Goal: Task Accomplishment & Management: Manage account settings

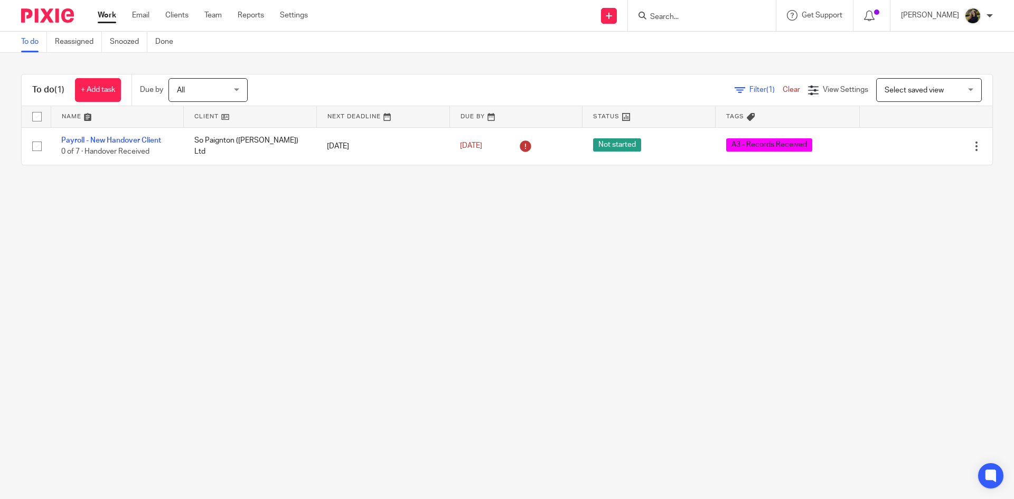
click at [712, 21] on input "Search" at bounding box center [696, 18] width 95 height 10
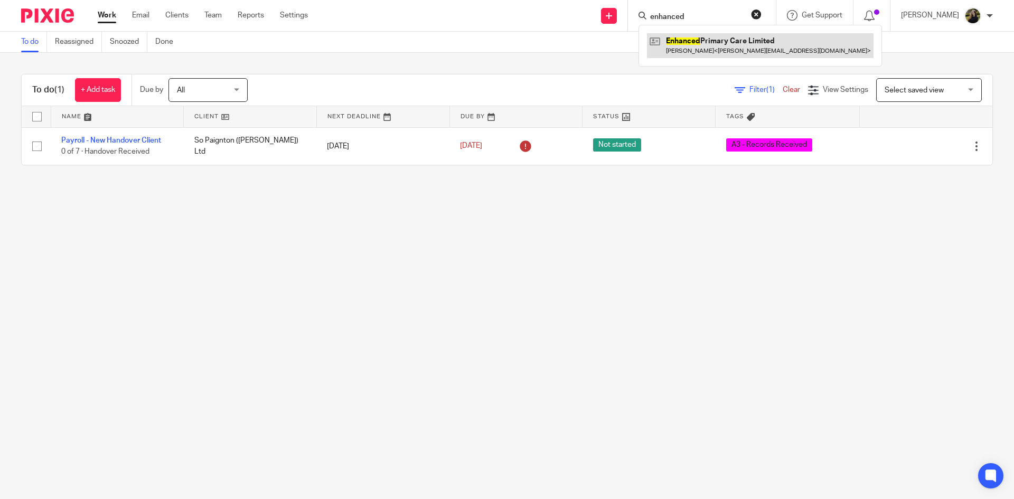
type input "enhanced"
click at [692, 37] on link at bounding box center [760, 45] width 227 height 24
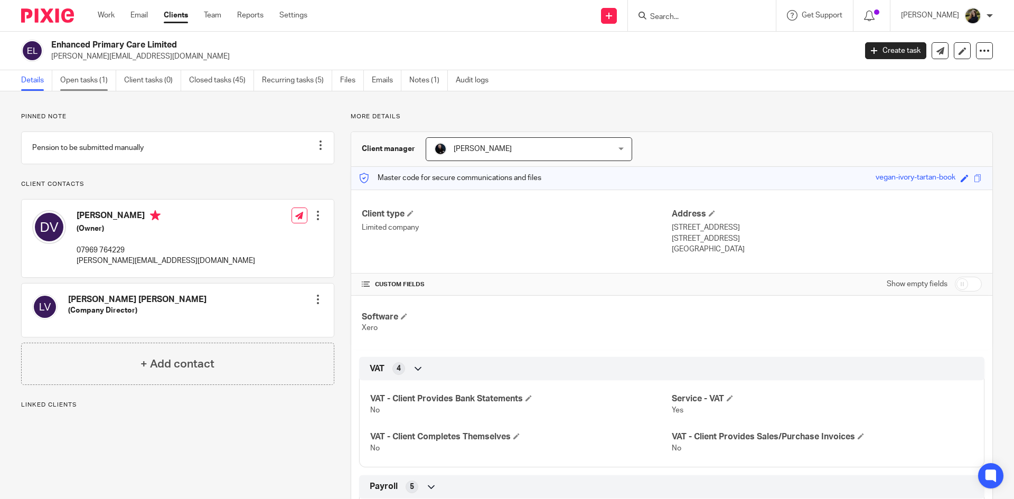
click at [88, 73] on link "Open tasks (1)" at bounding box center [88, 80] width 56 height 21
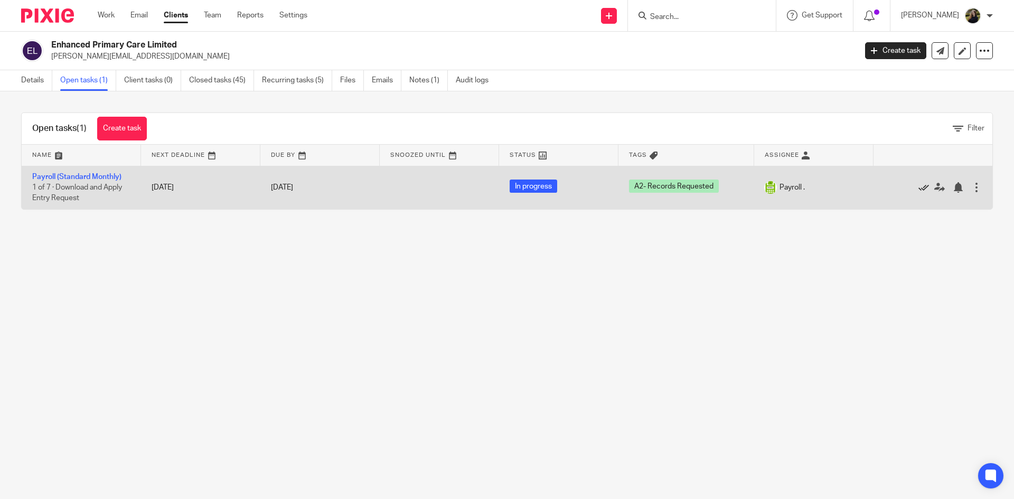
click at [918, 184] on icon at bounding box center [923, 187] width 11 height 11
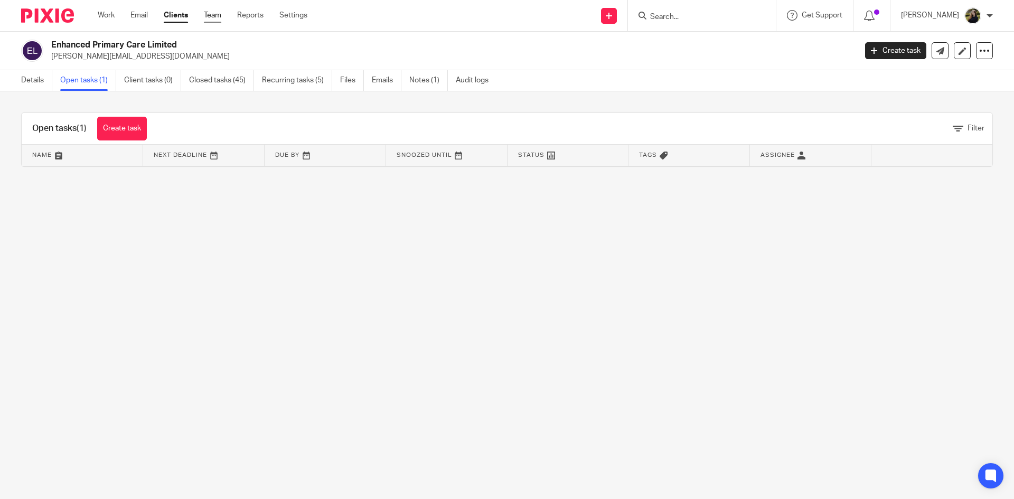
click at [214, 16] on link "Team" at bounding box center [212, 15] width 17 height 11
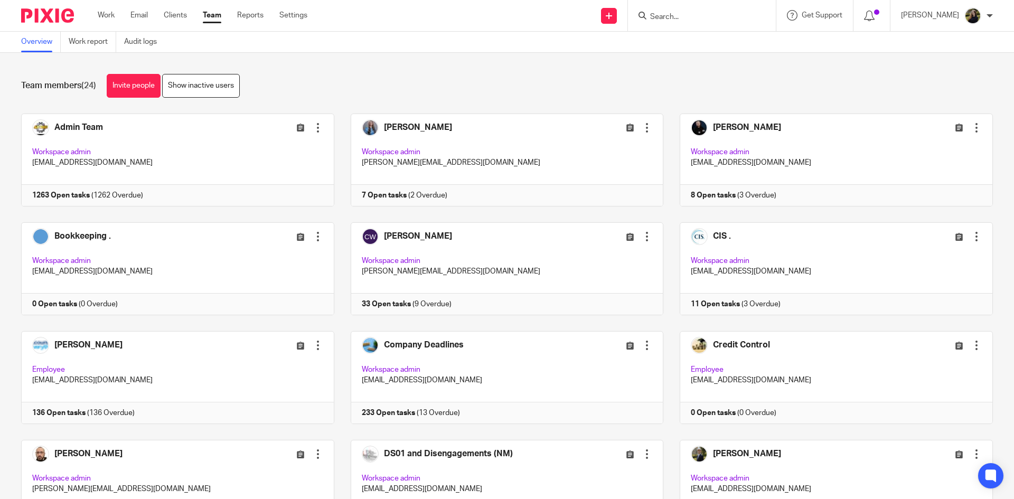
click at [717, 16] on input "Search" at bounding box center [696, 18] width 95 height 10
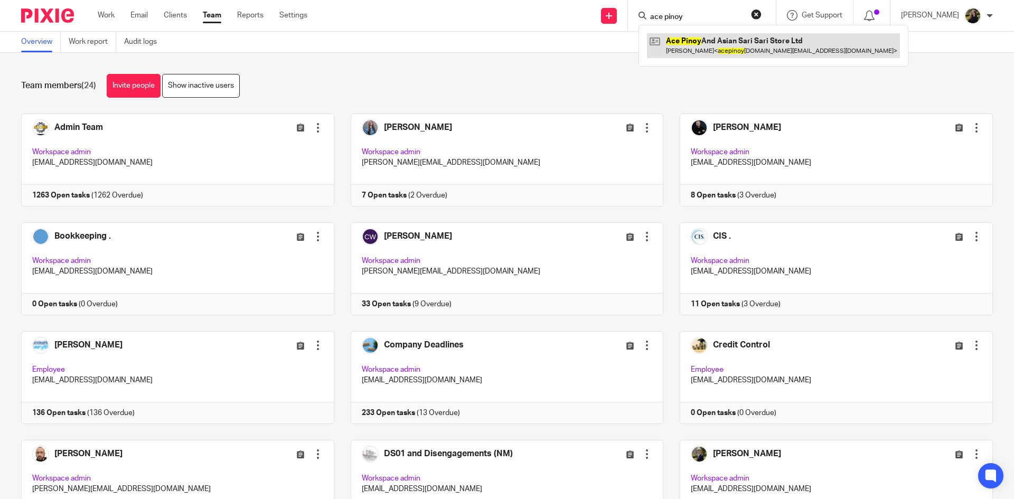
type input "ace pinoy"
click at [733, 42] on link at bounding box center [773, 45] width 253 height 24
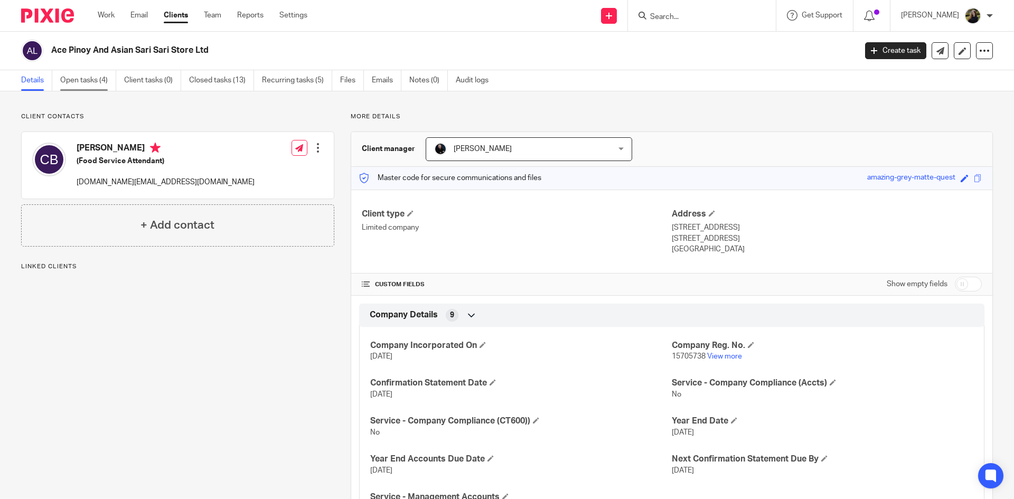
click at [88, 79] on link "Open tasks (4)" at bounding box center [88, 80] width 56 height 21
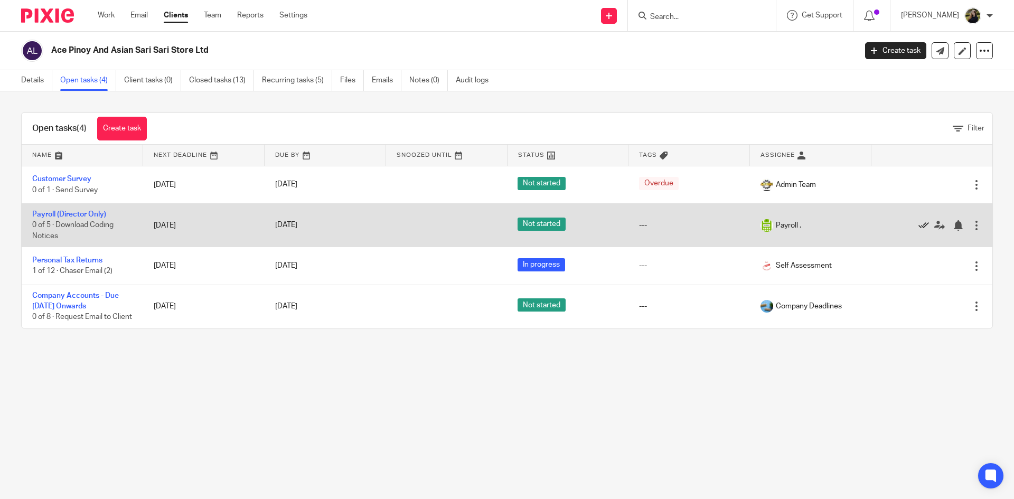
click at [918, 225] on icon at bounding box center [923, 225] width 11 height 11
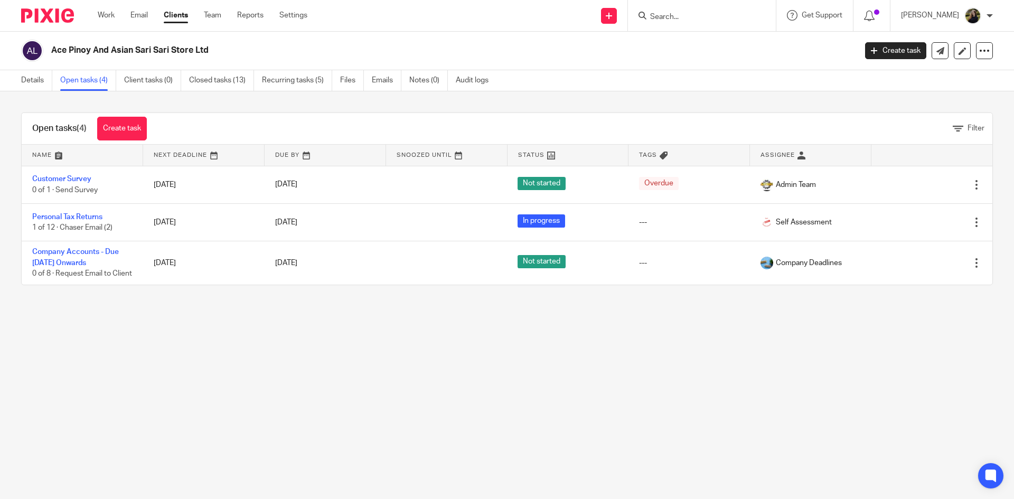
click at [701, 25] on div at bounding box center [702, 15] width 148 height 31
click at [695, 16] on input "Search" at bounding box center [696, 18] width 95 height 10
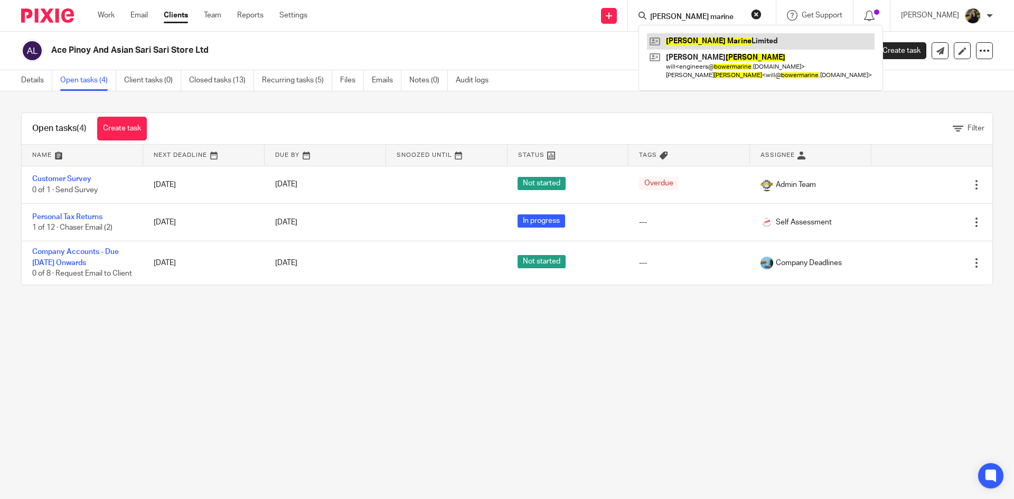
type input "bower marine"
click at [703, 44] on link at bounding box center [761, 41] width 228 height 16
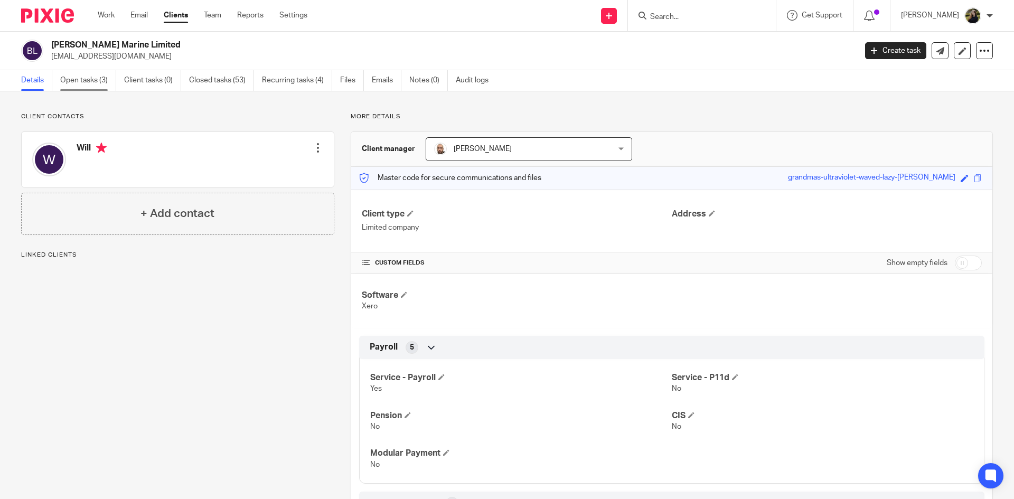
click at [79, 76] on link "Open tasks (3)" at bounding box center [88, 80] width 56 height 21
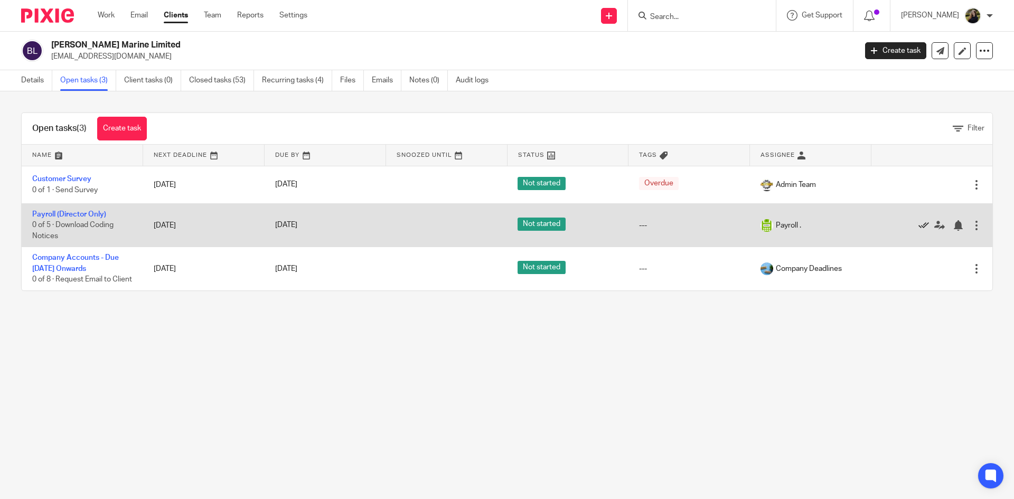
click at [918, 221] on icon at bounding box center [923, 225] width 11 height 11
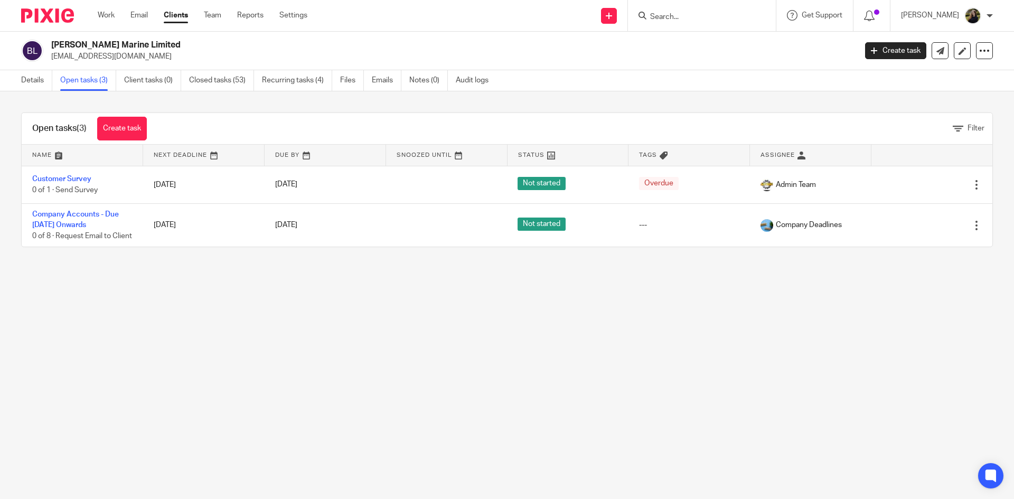
click at [64, 11] on img at bounding box center [47, 15] width 53 height 14
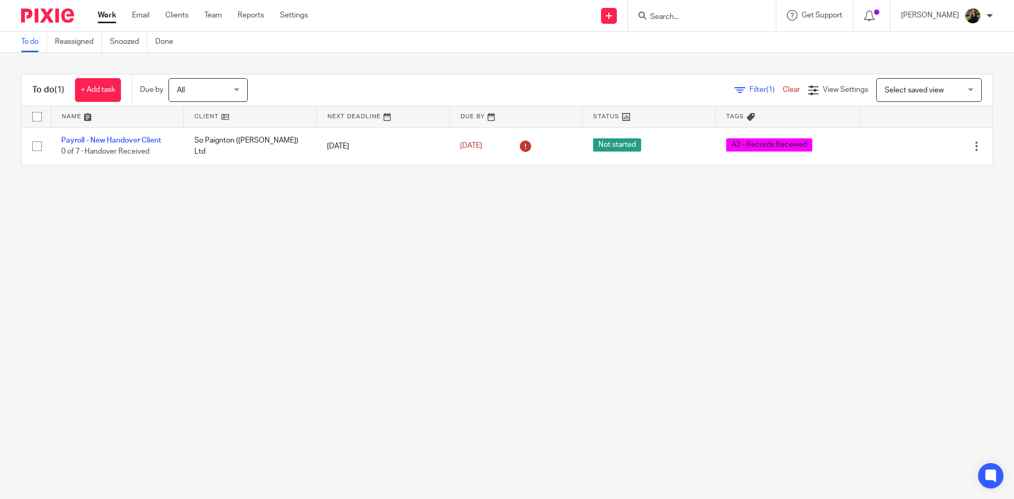
click at [687, 12] on form at bounding box center [705, 15] width 112 height 13
click at [675, 31] on div at bounding box center [702, 15] width 148 height 31
click at [688, 16] on input "Search" at bounding box center [696, 18] width 95 height 10
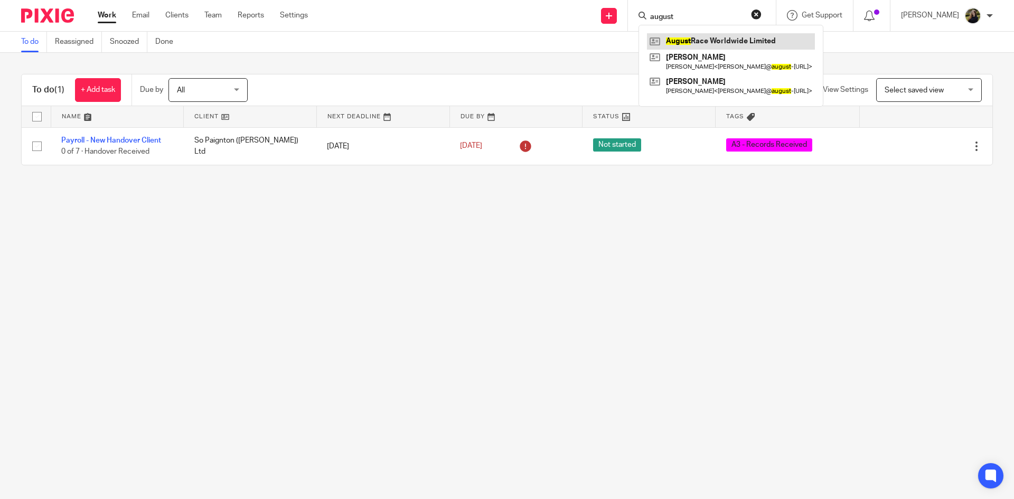
type input "august"
click at [681, 40] on link at bounding box center [731, 41] width 168 height 16
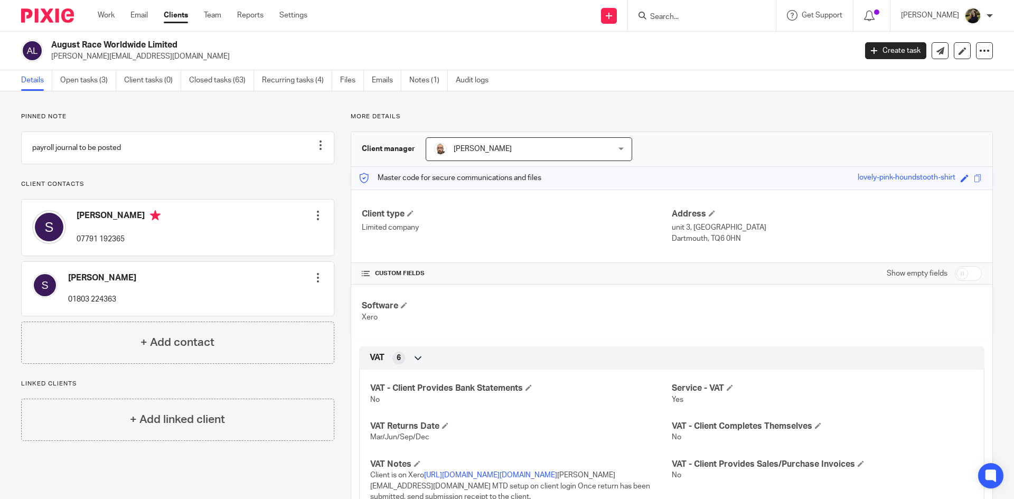
click at [76, 87] on link "Open tasks (3)" at bounding box center [88, 80] width 56 height 21
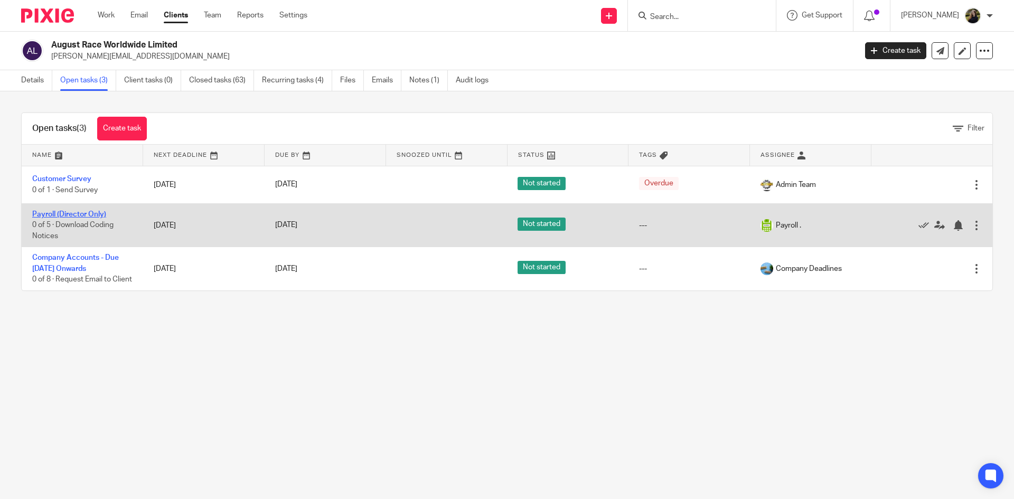
click at [90, 212] on link "Payroll (Director Only)" at bounding box center [69, 214] width 74 height 7
click at [918, 220] on icon at bounding box center [923, 225] width 11 height 11
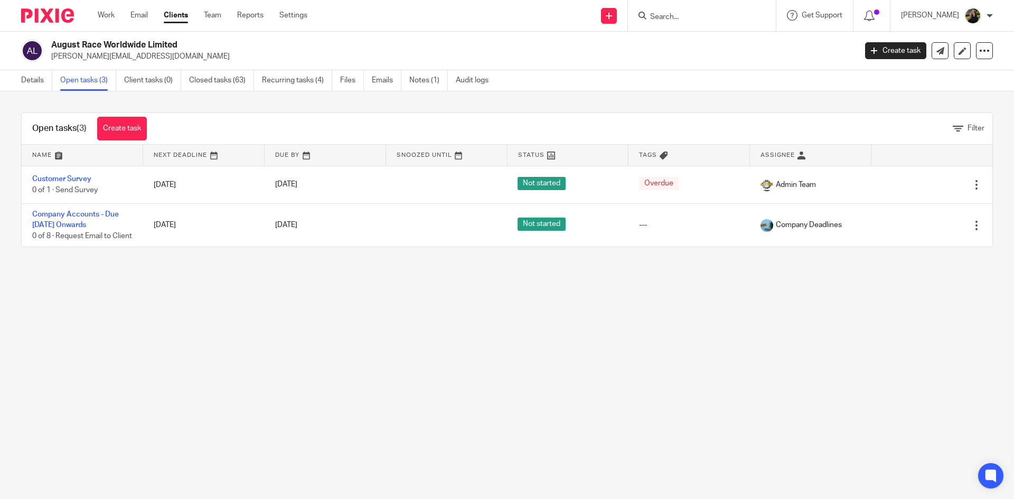
click at [679, 20] on input "Search" at bounding box center [696, 18] width 95 height 10
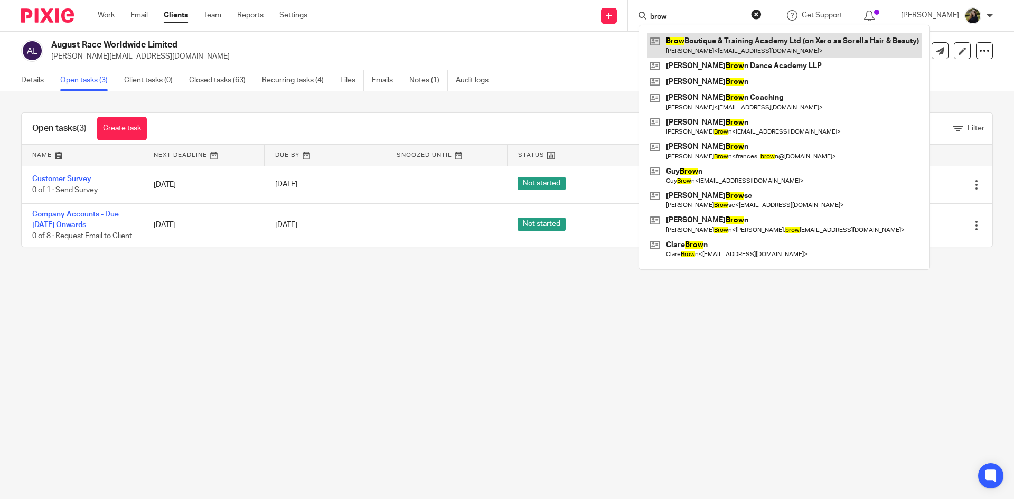
type input "brow"
click at [684, 48] on link at bounding box center [784, 45] width 275 height 24
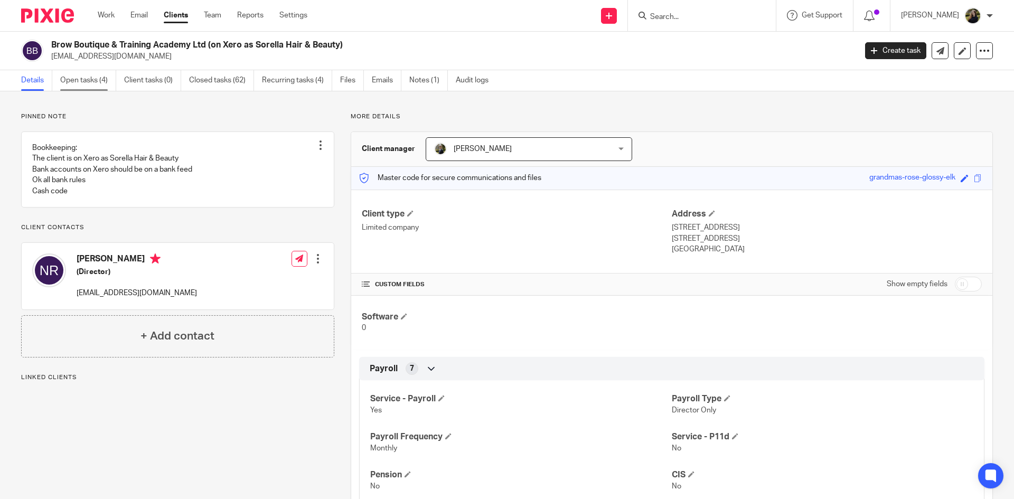
drag, startPoint x: 102, startPoint y: 75, endPoint x: 417, endPoint y: 164, distance: 327.6
click at [102, 76] on link "Open tasks (4)" at bounding box center [88, 80] width 56 height 21
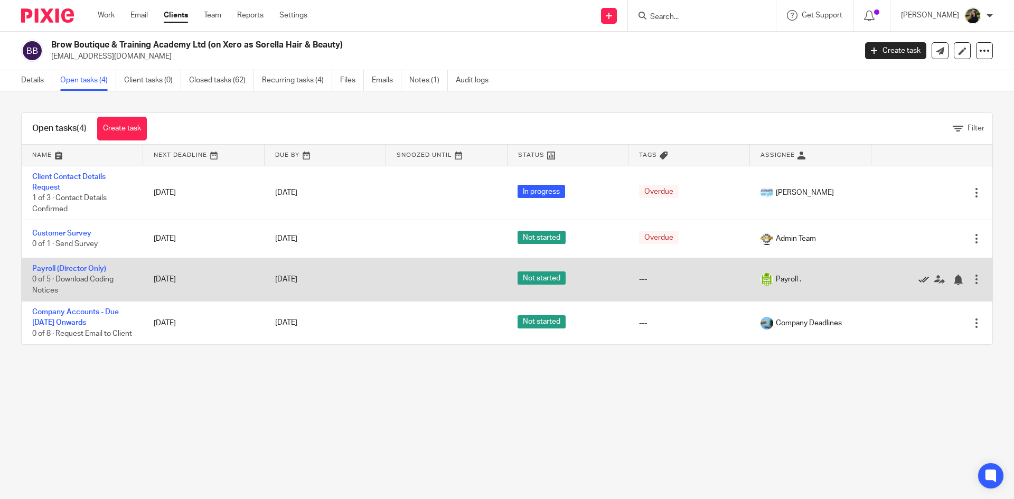
click at [918, 276] on icon at bounding box center [923, 280] width 11 height 11
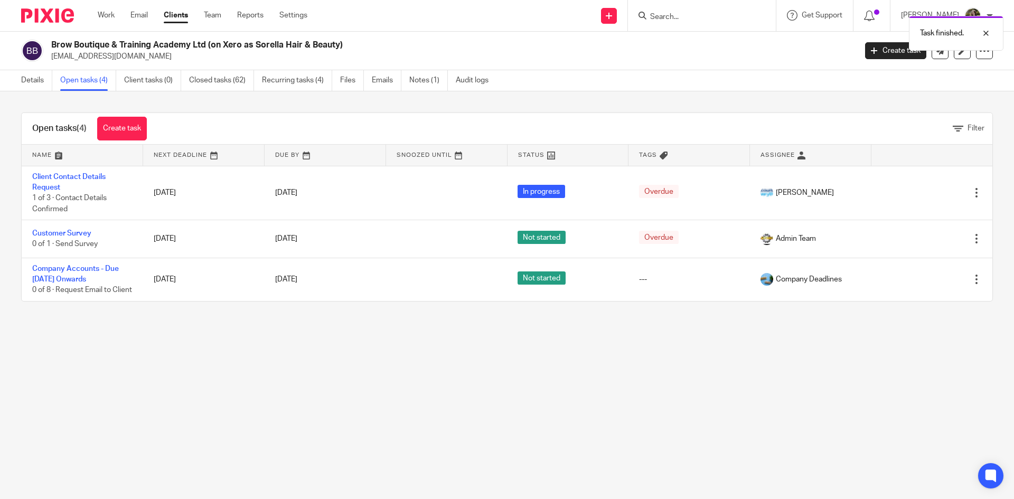
click at [272, 422] on main "Brow Boutique & Training Academy Ltd (on Xero as Sorella Hair & Beauty) charlee…" at bounding box center [507, 249] width 1014 height 499
click at [707, 19] on input "Search" at bounding box center [696, 18] width 95 height 10
type input "c"
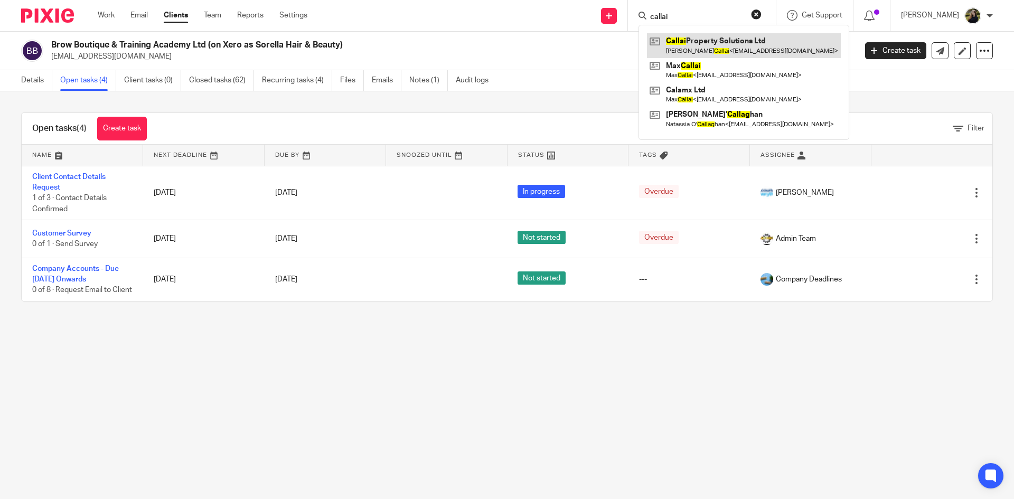
type input "callai"
click at [702, 36] on link at bounding box center [744, 45] width 194 height 24
click at [717, 43] on link at bounding box center [744, 45] width 194 height 24
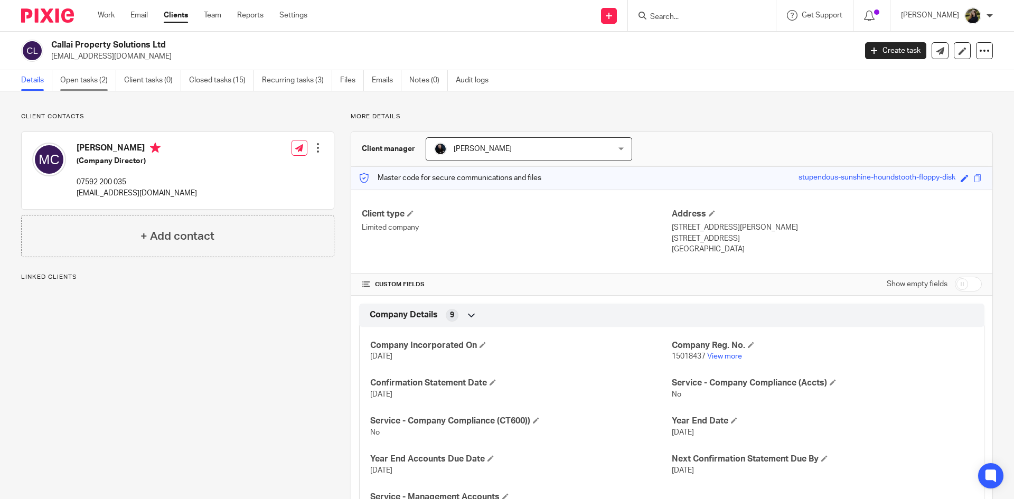
click at [96, 75] on link "Open tasks (2)" at bounding box center [88, 80] width 56 height 21
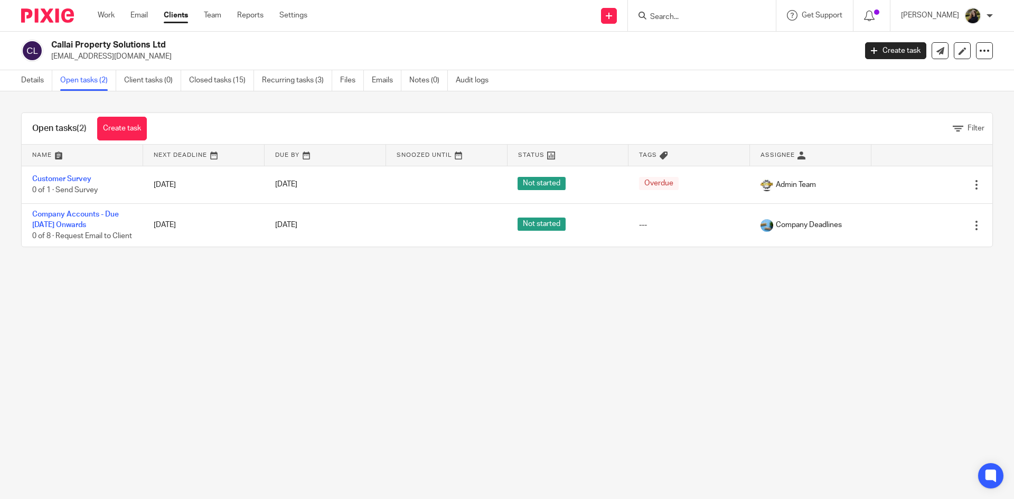
click at [675, 10] on form at bounding box center [705, 15] width 112 height 13
click at [671, 13] on input "Search" at bounding box center [696, 18] width 95 height 10
type input "cavendisj"
click at [671, 43] on link at bounding box center [712, 41] width 131 height 16
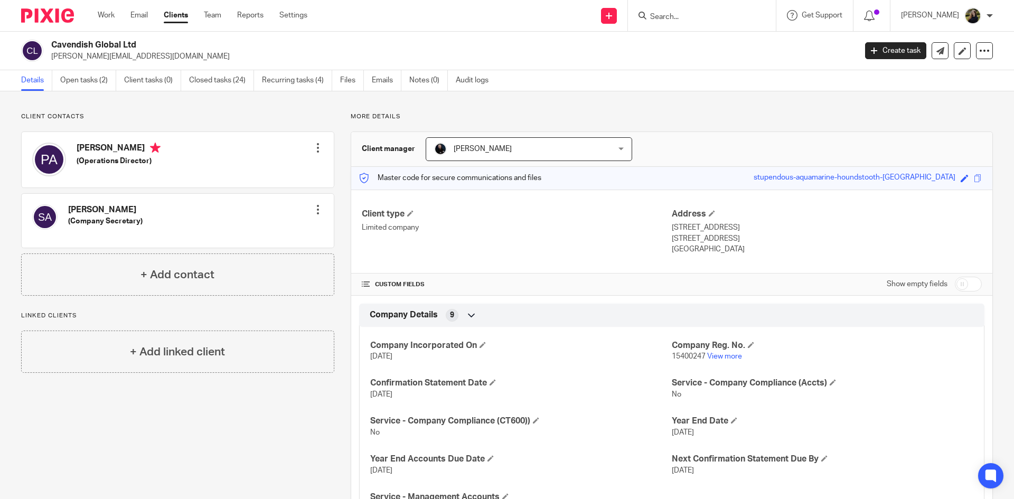
click at [702, 9] on form at bounding box center [705, 15] width 112 height 13
click at [683, 18] on input "Search" at bounding box center [696, 18] width 95 height 10
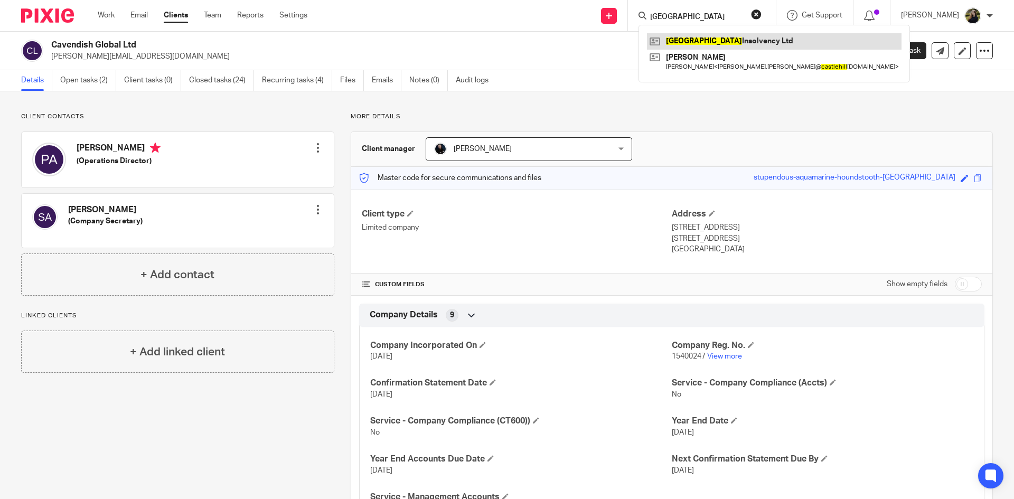
type input "castle hill"
click at [687, 39] on link at bounding box center [774, 41] width 255 height 16
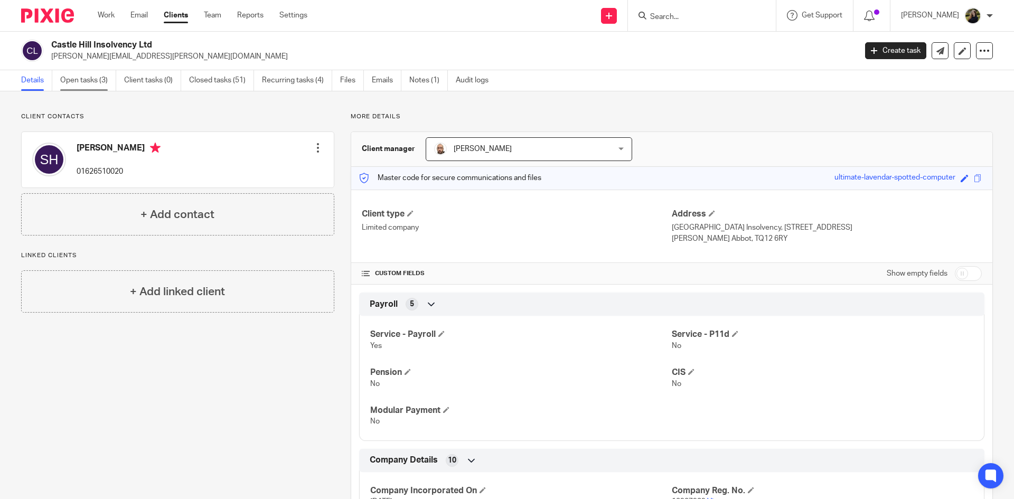
click at [89, 74] on link "Open tasks (3)" at bounding box center [88, 80] width 56 height 21
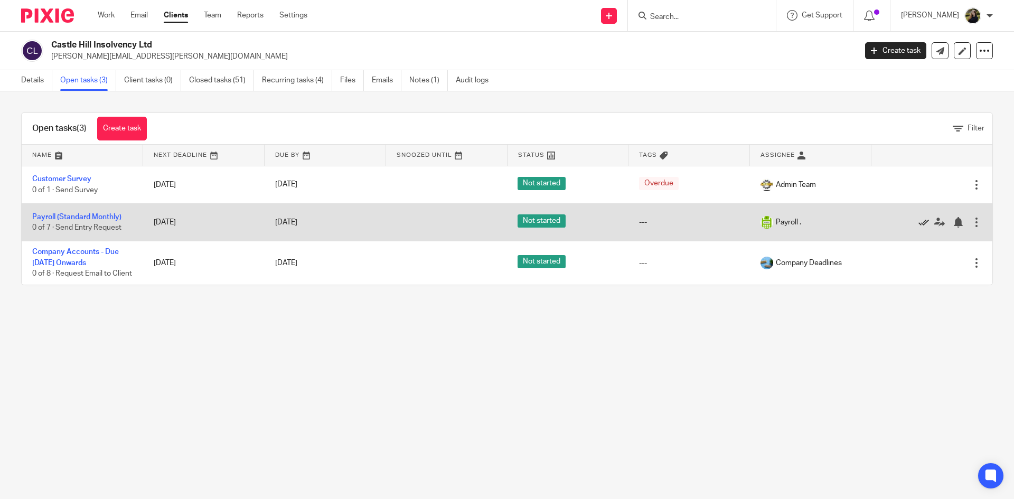
click at [918, 222] on icon at bounding box center [923, 222] width 11 height 11
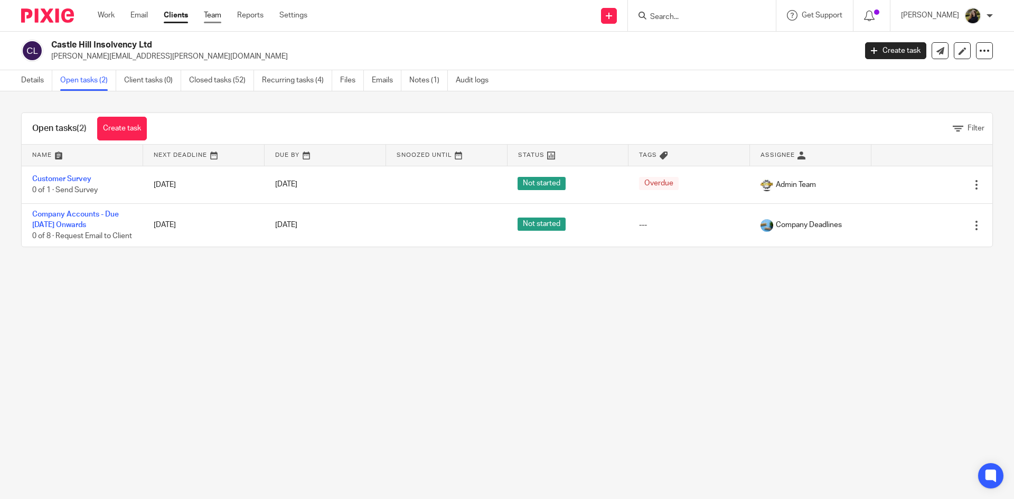
click at [213, 14] on link "Team" at bounding box center [212, 15] width 17 height 11
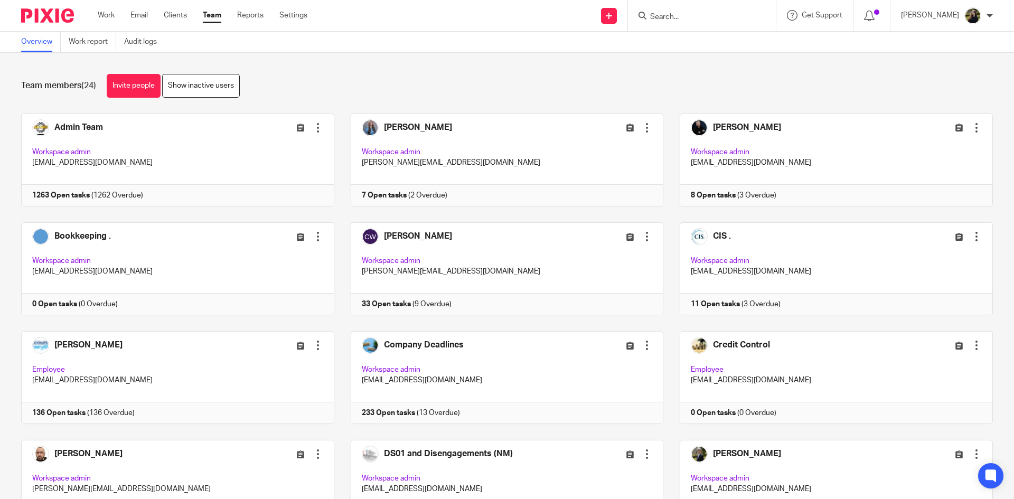
click at [675, 11] on form at bounding box center [705, 15] width 112 height 13
click at [681, 18] on input "Search" at bounding box center [696, 18] width 95 height 10
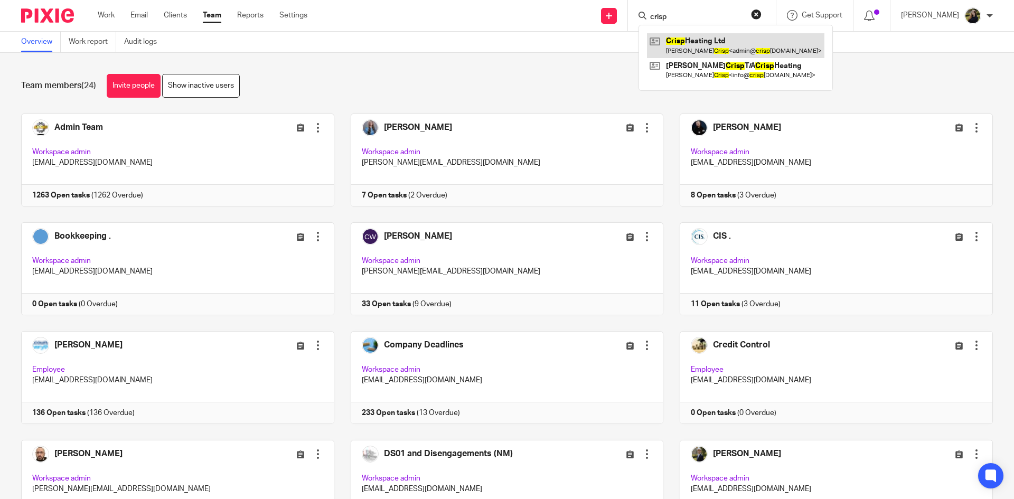
type input "crisp"
click at [694, 46] on link at bounding box center [735, 45] width 177 height 24
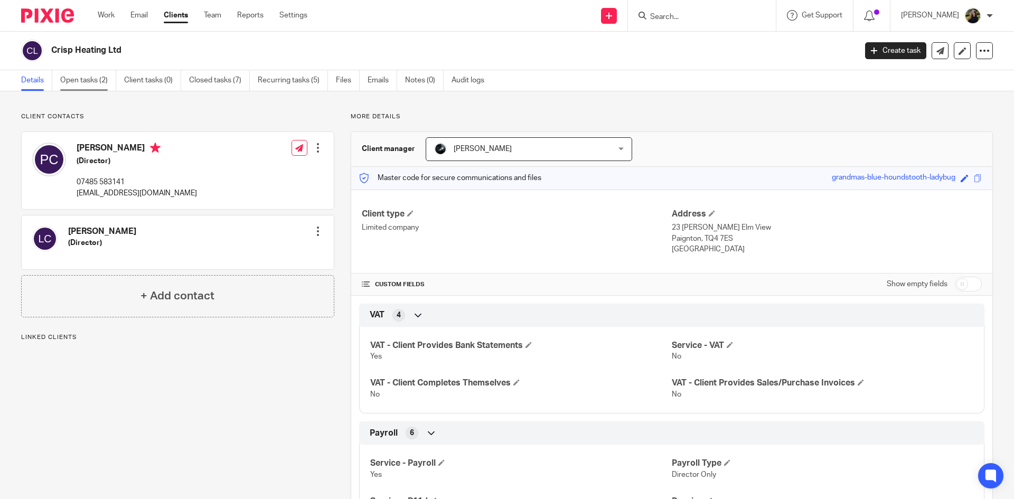
click at [99, 82] on link "Open tasks (2)" at bounding box center [88, 80] width 56 height 21
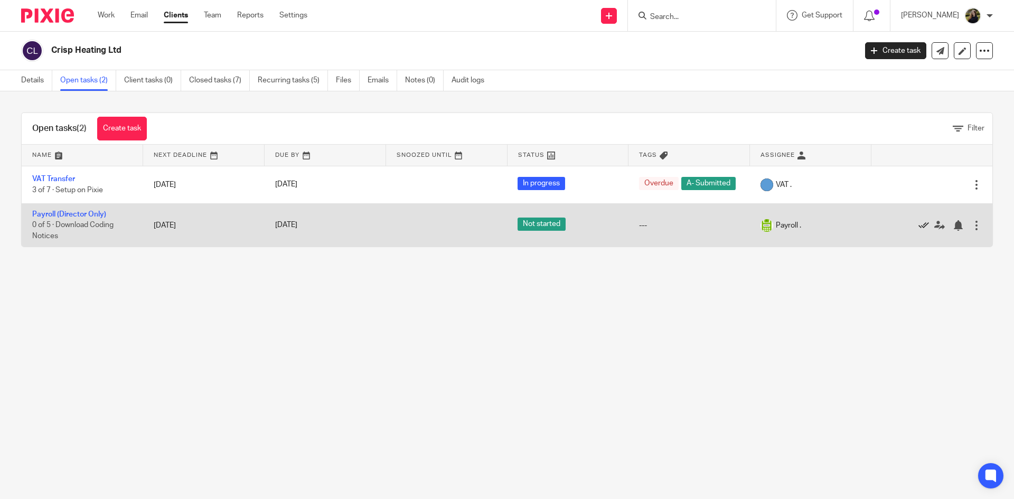
click at [918, 228] on icon at bounding box center [923, 225] width 11 height 11
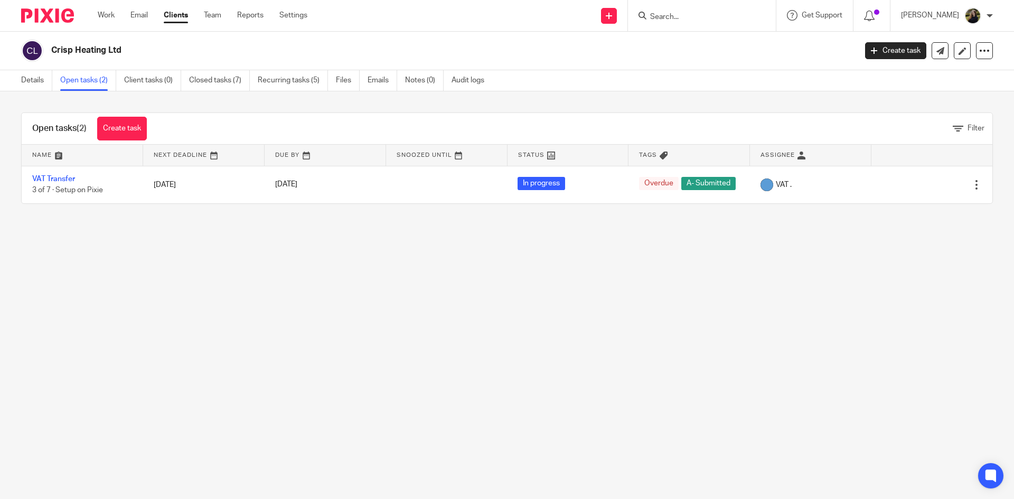
click at [704, 11] on form at bounding box center [705, 15] width 112 height 13
click at [703, 13] on input "Search" at bounding box center [696, 18] width 95 height 10
type input "dawlish bap"
click at [692, 51] on link at bounding box center [736, 45] width 178 height 24
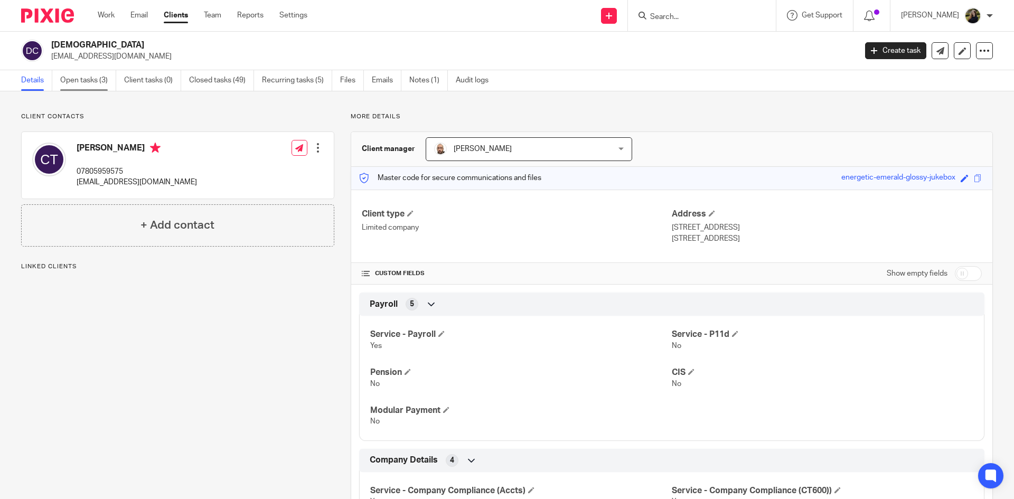
click at [72, 81] on link "Open tasks (3)" at bounding box center [88, 80] width 56 height 21
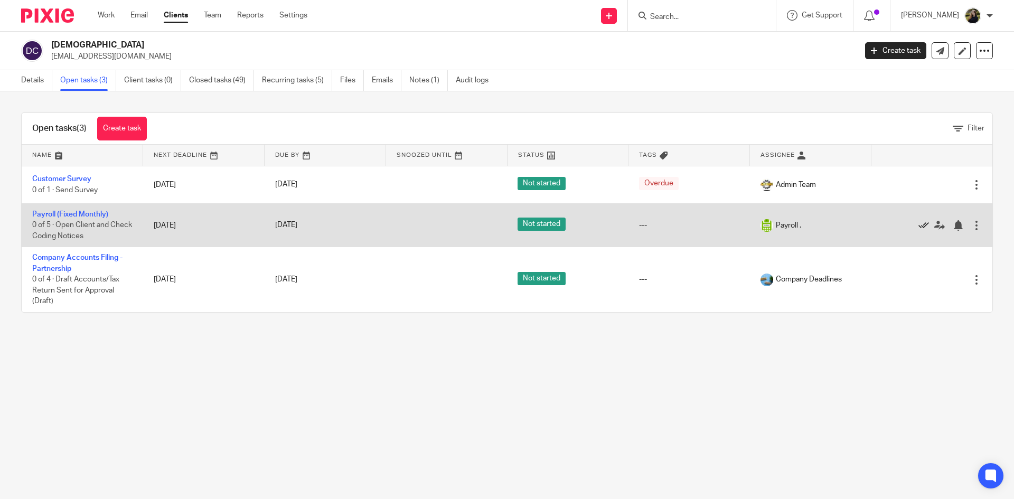
click at [918, 228] on icon at bounding box center [923, 225] width 11 height 11
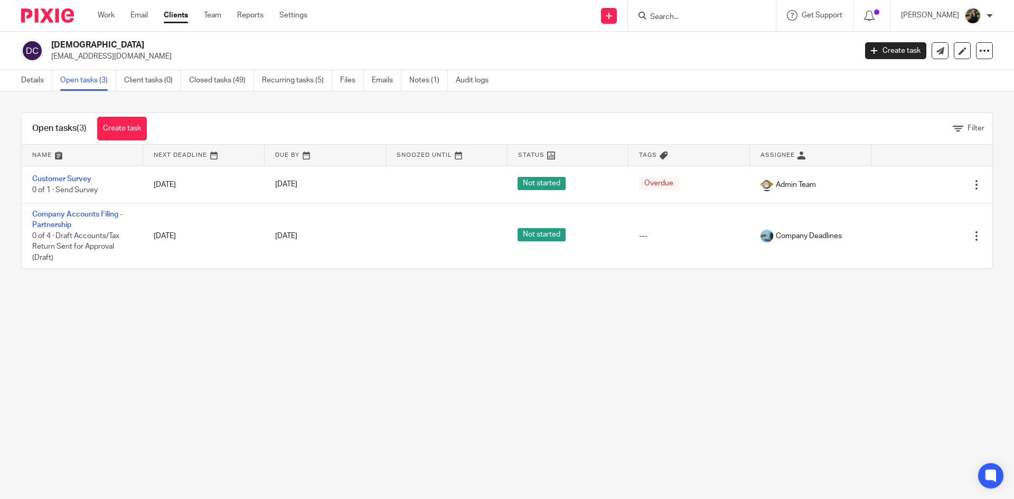
click at [695, 7] on div at bounding box center [702, 15] width 148 height 31
click at [695, 10] on form at bounding box center [705, 15] width 112 height 13
click at [706, 15] on input "Search" at bounding box center [696, 18] width 95 height 10
type input "doyle dental"
click at [677, 38] on link at bounding box center [712, 41] width 131 height 16
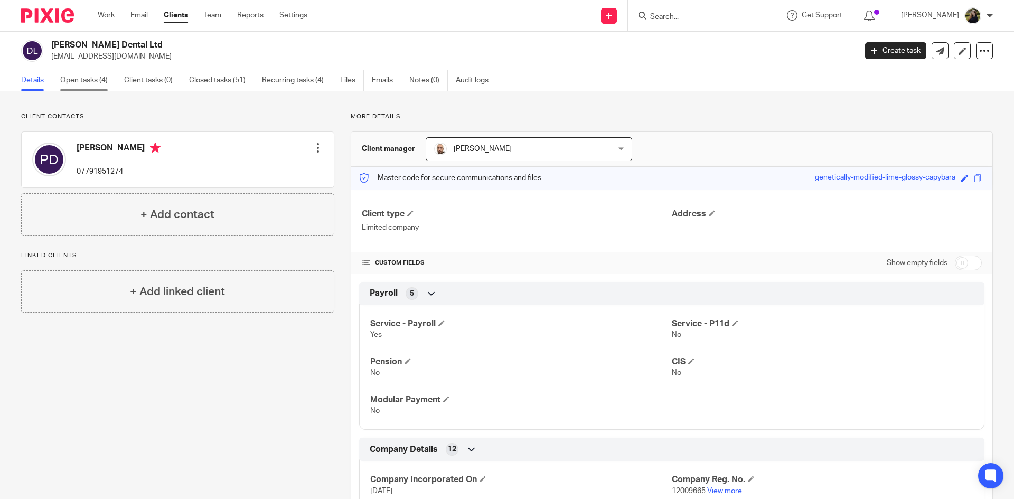
click at [80, 89] on link "Open tasks (4)" at bounding box center [88, 80] width 56 height 21
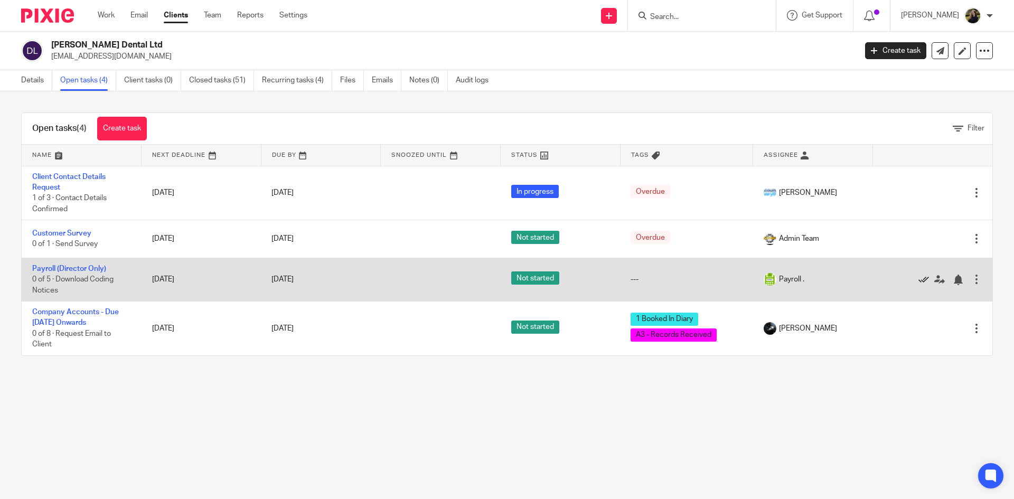
click at [918, 279] on icon at bounding box center [923, 280] width 11 height 11
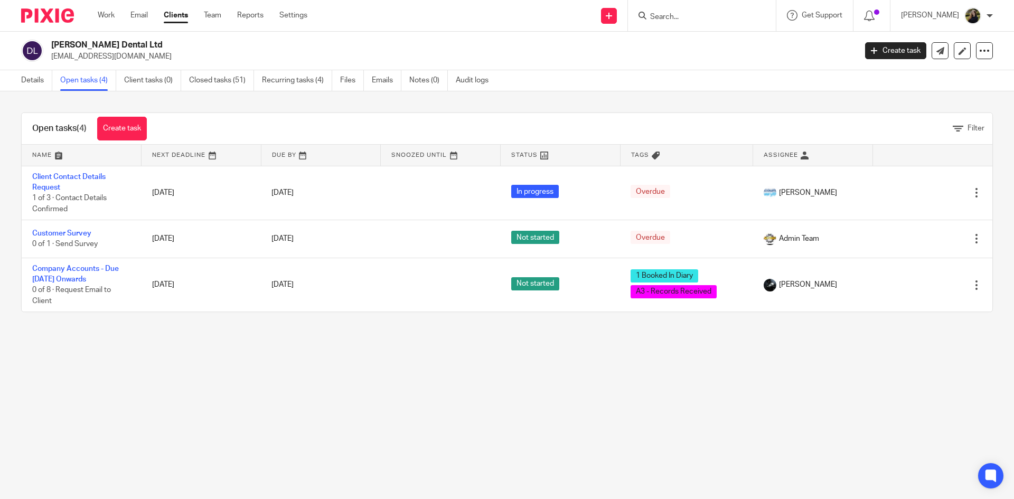
click at [681, 14] on input "Search" at bounding box center [696, 18] width 95 height 10
type input "dpg"
click at [739, 48] on link at bounding box center [736, 45] width 178 height 24
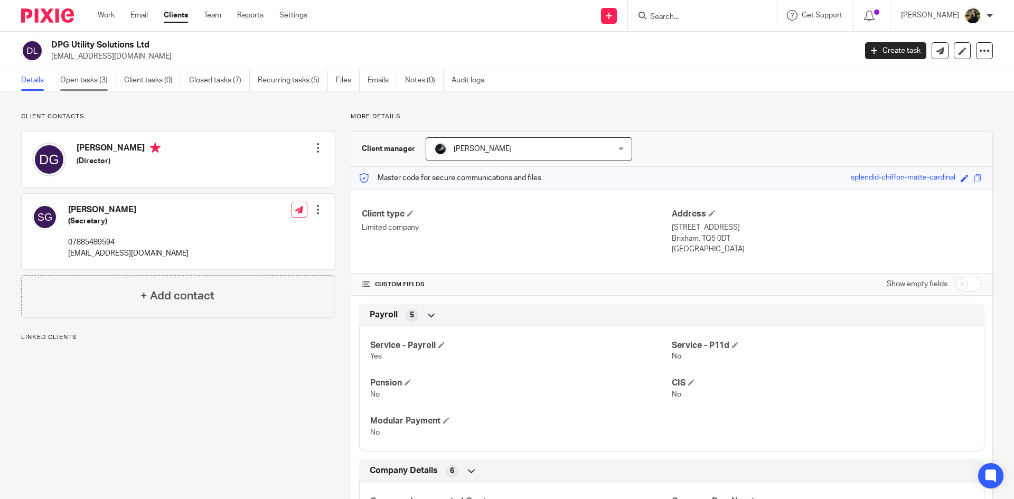
click at [99, 88] on link "Open tasks (3)" at bounding box center [88, 80] width 56 height 21
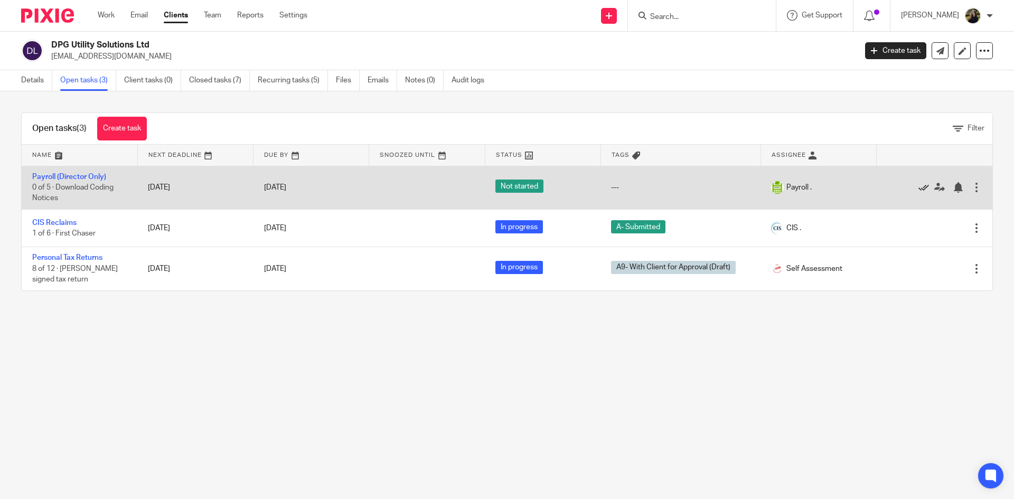
click at [918, 188] on icon at bounding box center [923, 187] width 11 height 11
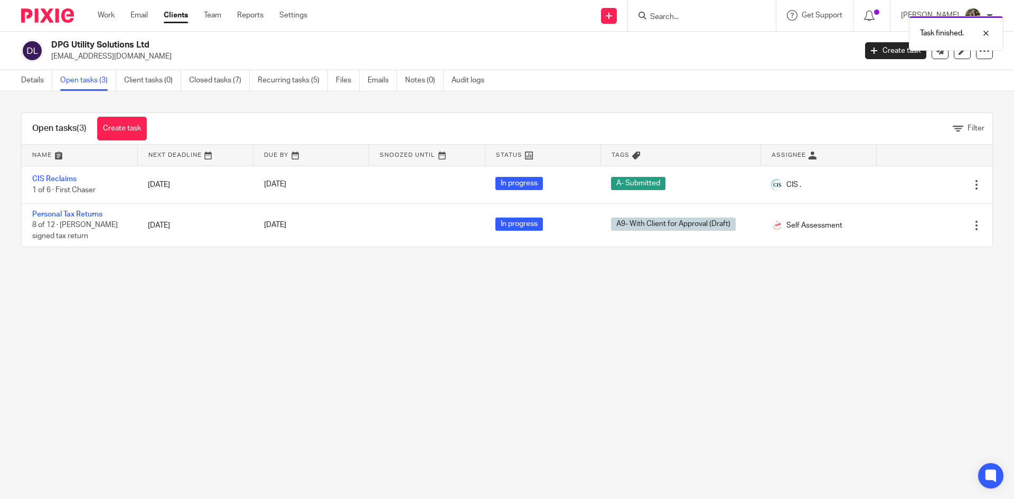
drag, startPoint x: 701, startPoint y: 16, endPoint x: 841, endPoint y: 2, distance: 140.7
click at [748, 19] on div "Task finished." at bounding box center [755, 31] width 496 height 40
click at [996, 36] on div "Task finished." at bounding box center [956, 33] width 95 height 35
click at [683, 13] on input "Search" at bounding box center [696, 18] width 95 height 10
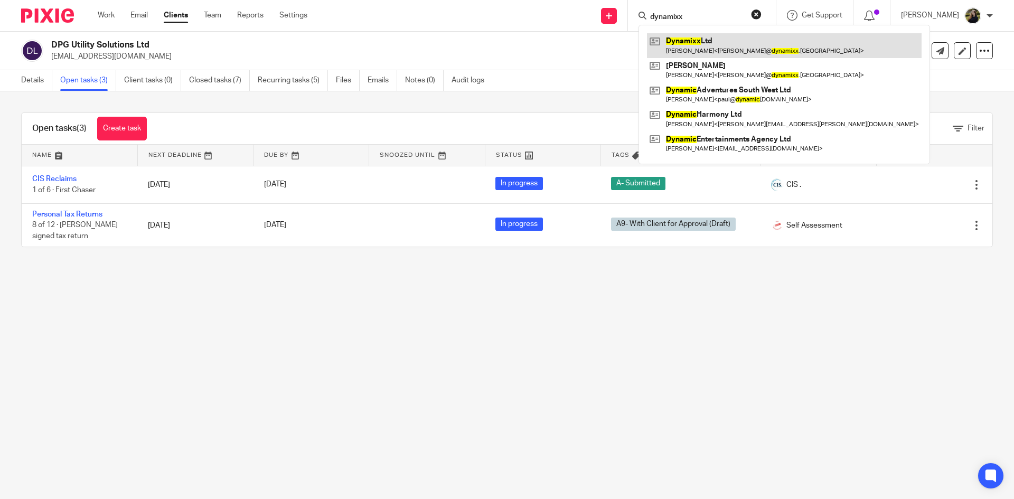
type input "dynamixx"
click at [719, 38] on link at bounding box center [784, 45] width 275 height 24
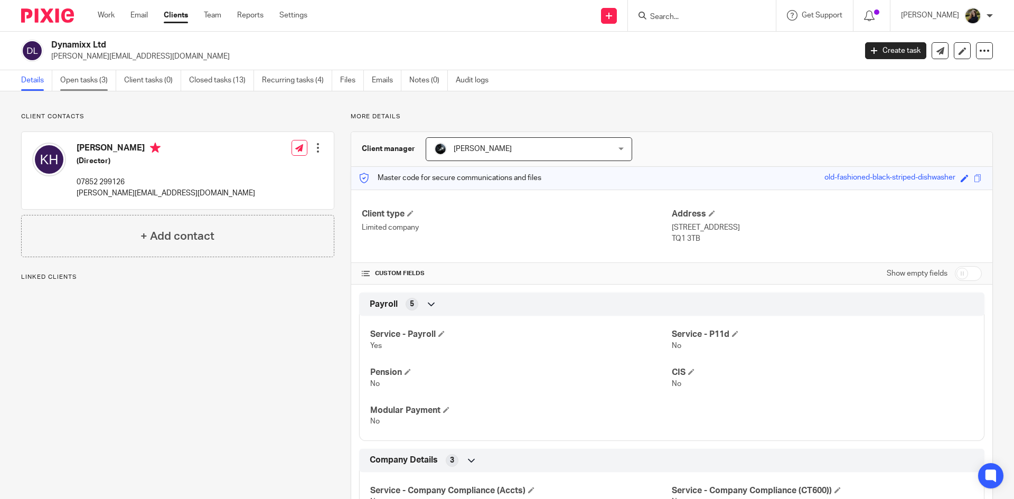
click at [75, 74] on link "Open tasks (3)" at bounding box center [88, 80] width 56 height 21
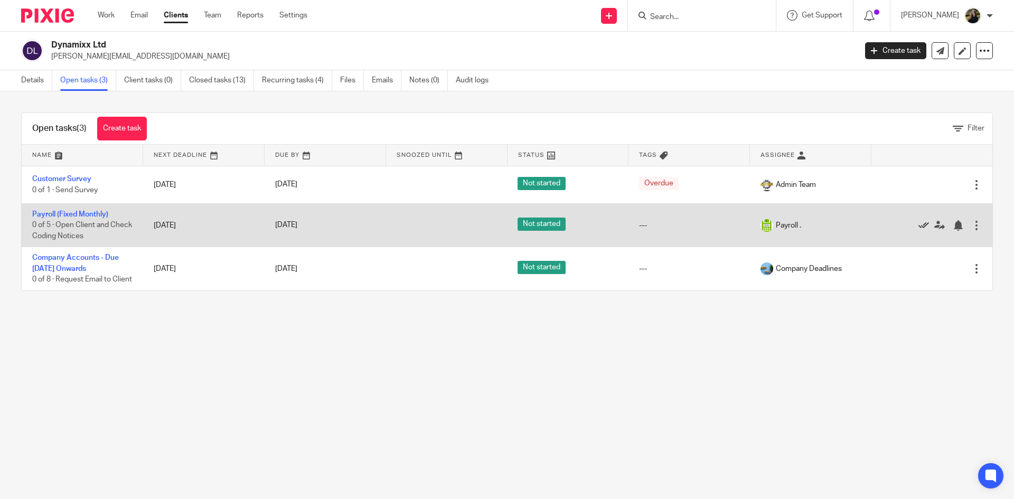
click at [918, 227] on icon at bounding box center [923, 225] width 11 height 11
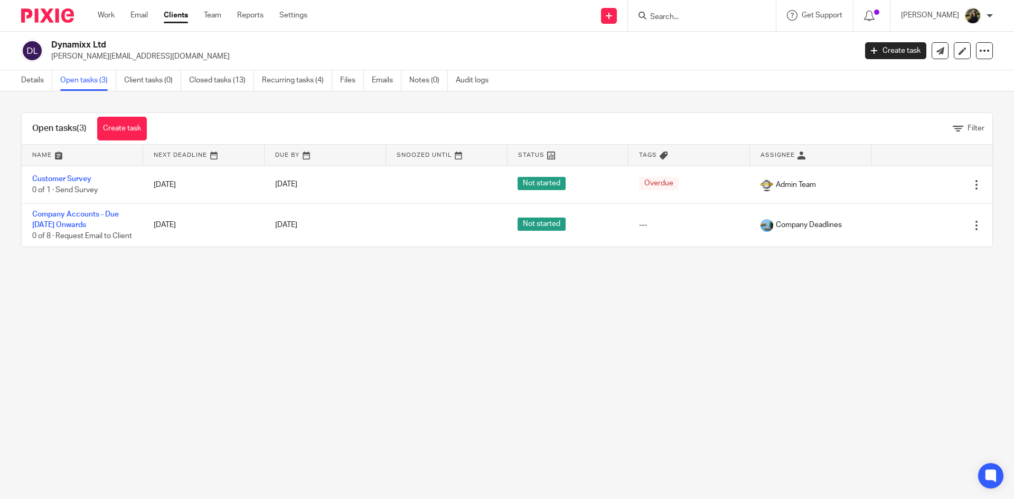
click at [678, 23] on div at bounding box center [702, 15] width 148 height 31
click at [677, 23] on div at bounding box center [702, 15] width 148 height 31
click at [674, 17] on input "Search" at bounding box center [696, 18] width 95 height 10
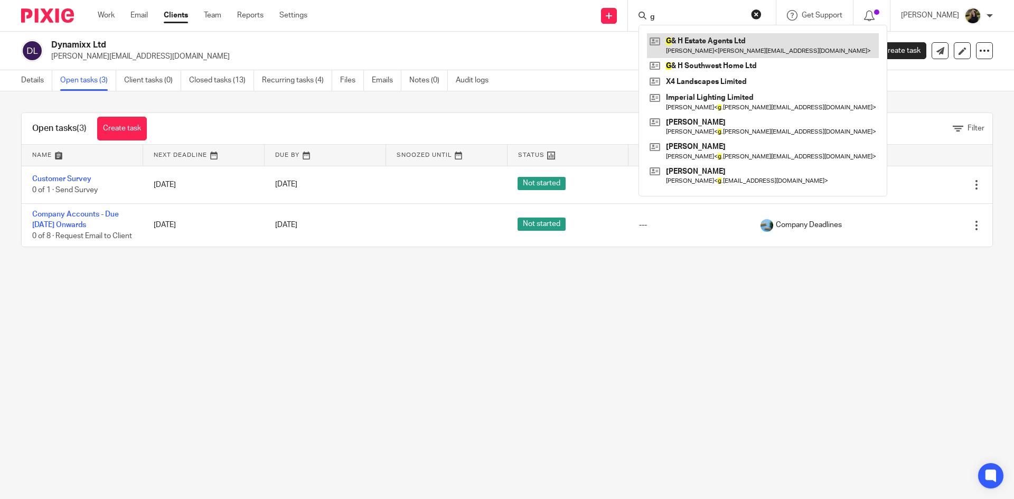
type input "g"
click at [702, 41] on link at bounding box center [763, 45] width 232 height 24
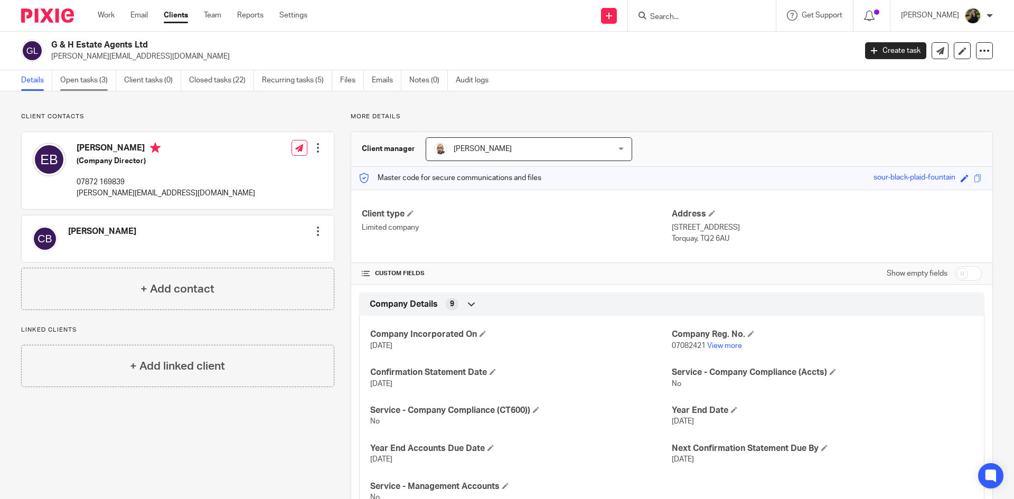
click at [110, 84] on link "Open tasks (3)" at bounding box center [88, 80] width 56 height 21
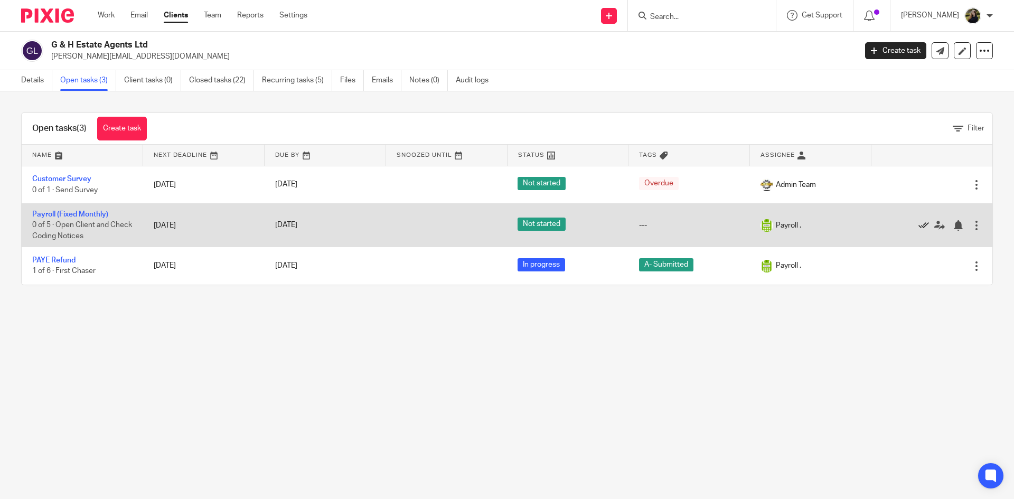
click at [918, 222] on icon at bounding box center [923, 225] width 11 height 11
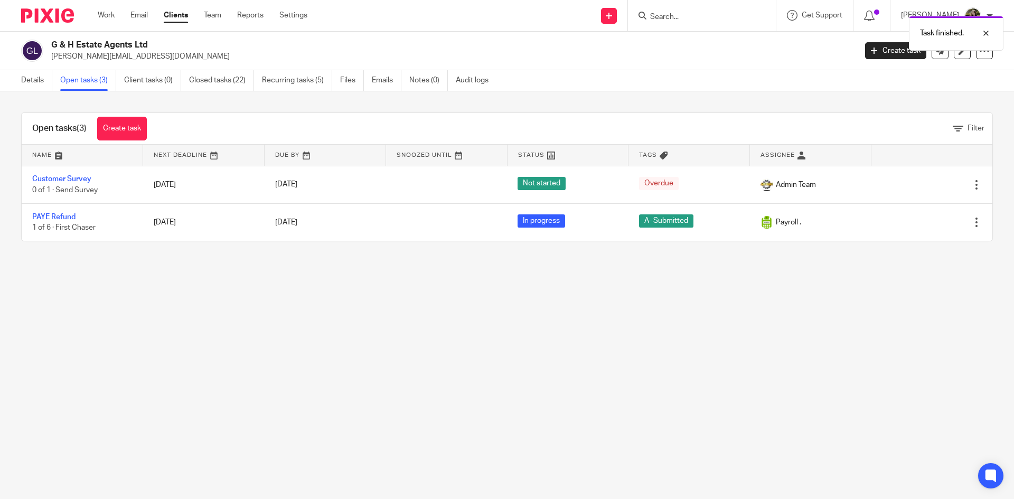
click at [867, 331] on main "G & H Estate Agents Ltd emma@garganandhart.co.uk Create task Update from Compan…" at bounding box center [507, 249] width 1014 height 499
click at [679, 20] on input "Search" at bounding box center [696, 18] width 95 height 10
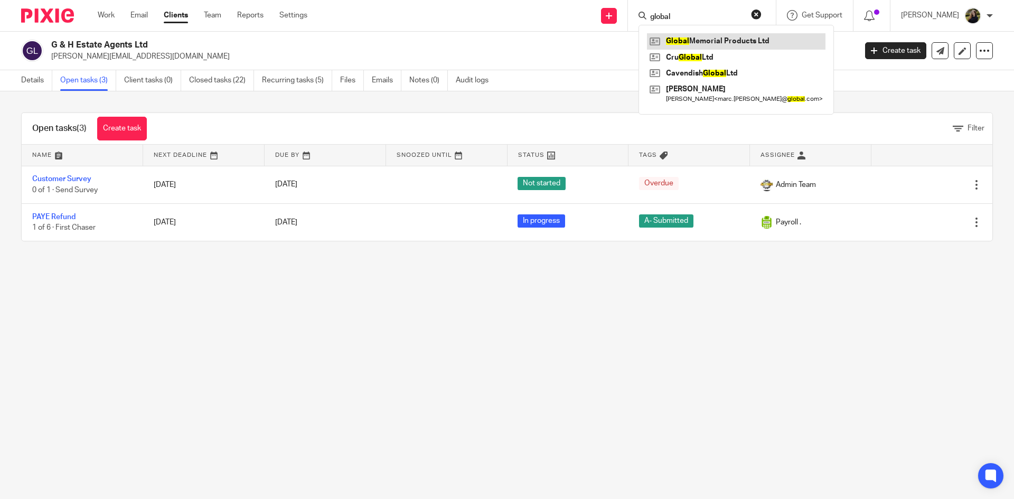
type input "global"
click at [710, 46] on link at bounding box center [736, 41] width 178 height 16
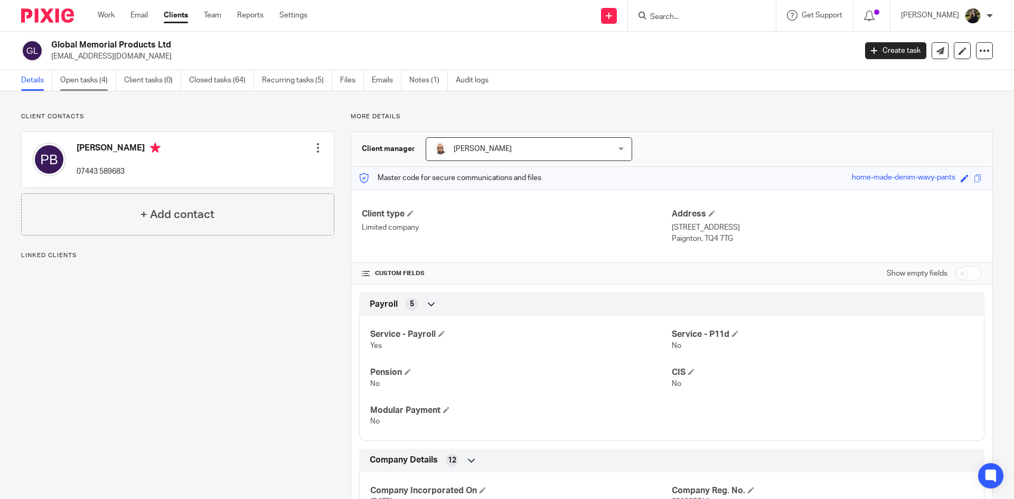
click at [108, 86] on link "Open tasks (4)" at bounding box center [88, 80] width 56 height 21
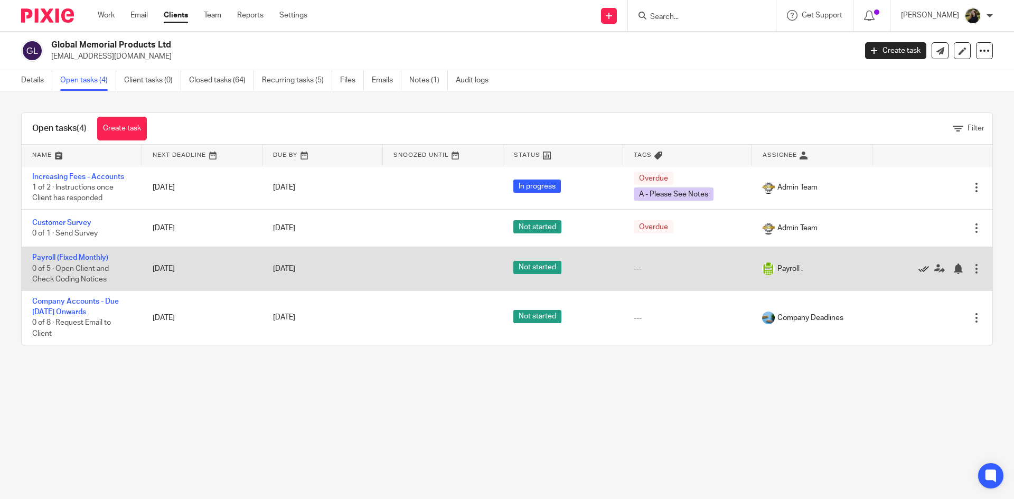
click at [918, 267] on icon at bounding box center [923, 269] width 11 height 11
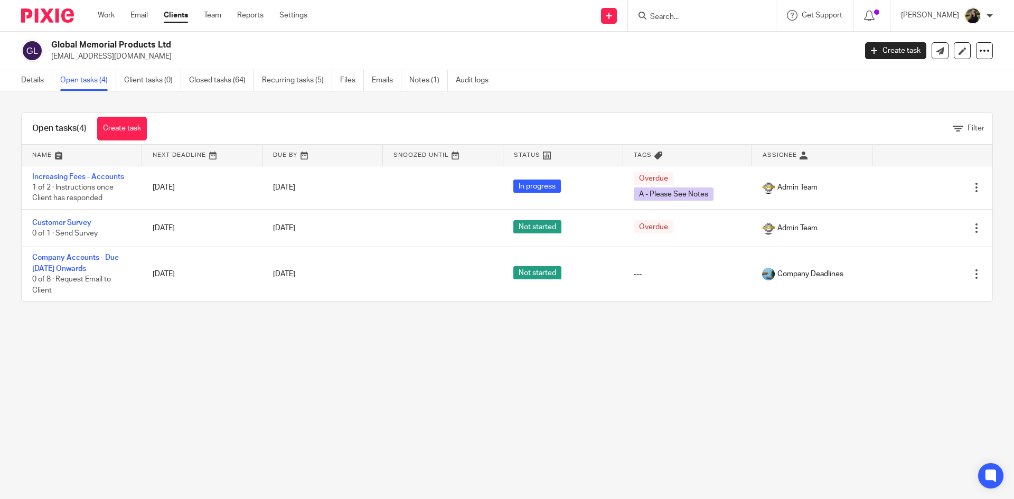
click at [686, 16] on input "Search" at bounding box center [696, 18] width 95 height 10
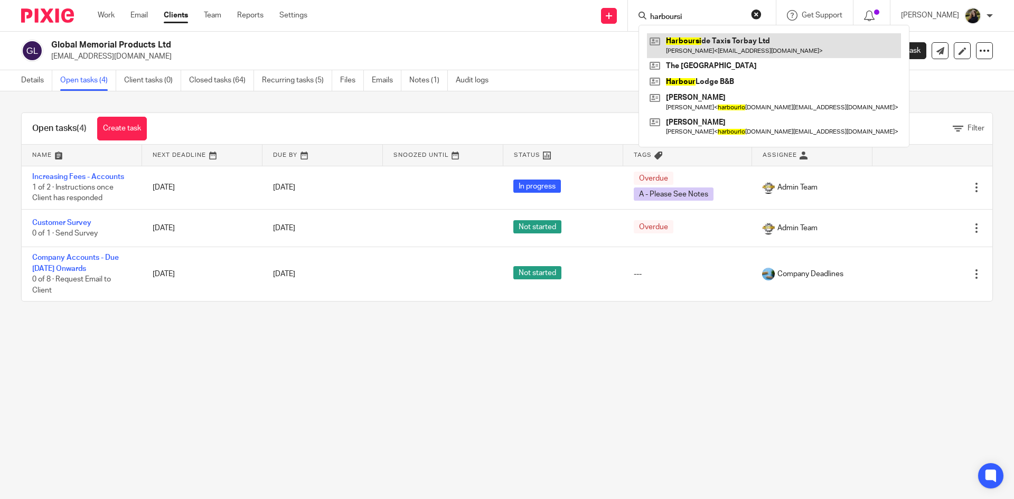
type input "harboursi"
click at [691, 38] on link at bounding box center [774, 45] width 254 height 24
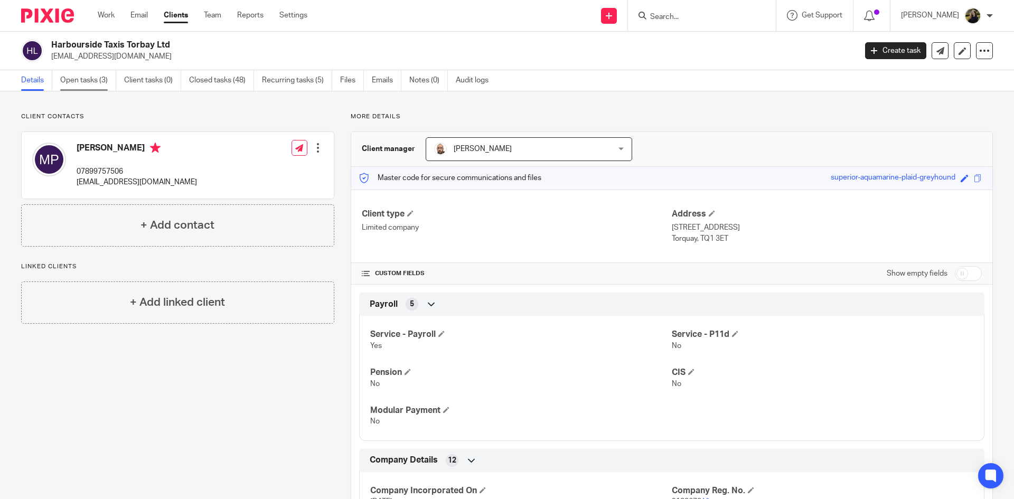
click at [89, 81] on link "Open tasks (3)" at bounding box center [88, 80] width 56 height 21
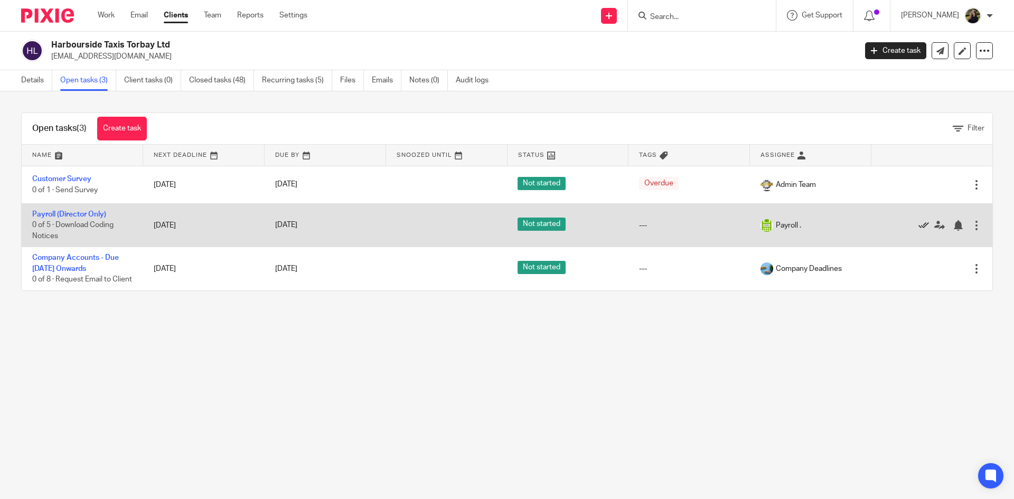
click at [918, 226] on icon at bounding box center [923, 225] width 11 height 11
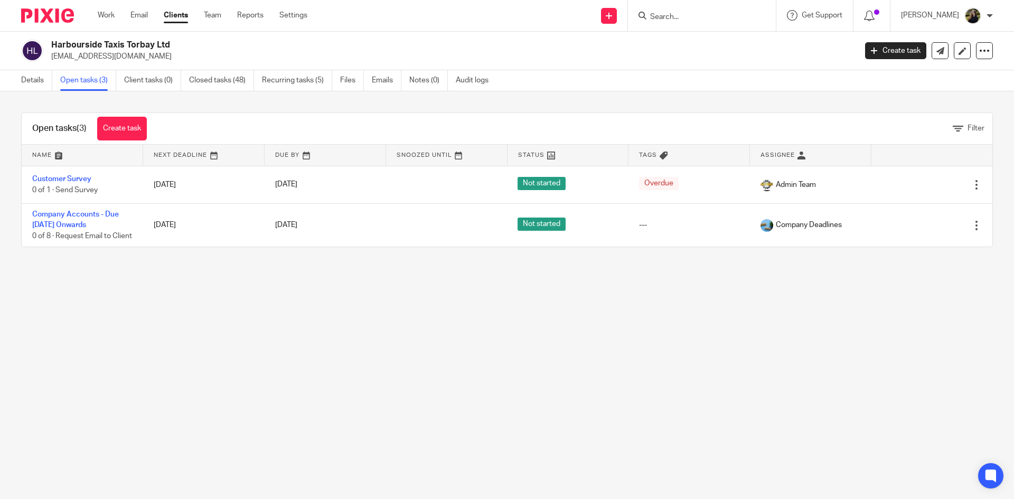
click at [674, 10] on form at bounding box center [705, 15] width 112 height 13
click at [678, 18] on input "Search" at bounding box center [696, 18] width 95 height 10
type input "hc mort"
click at [674, 50] on div "Hc Mort gages Ltd" at bounding box center [712, 41] width 148 height 33
click at [680, 42] on link at bounding box center [712, 41] width 131 height 16
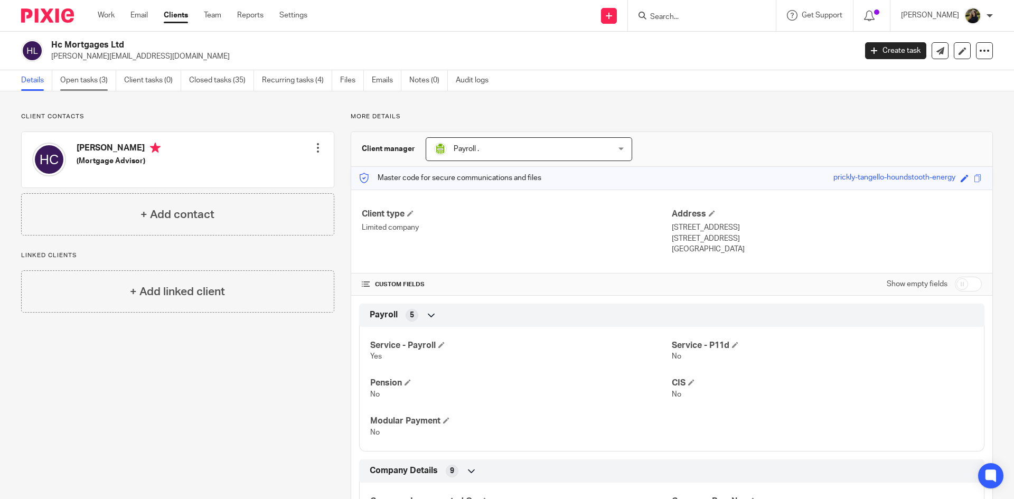
click at [89, 76] on link "Open tasks (3)" at bounding box center [88, 80] width 56 height 21
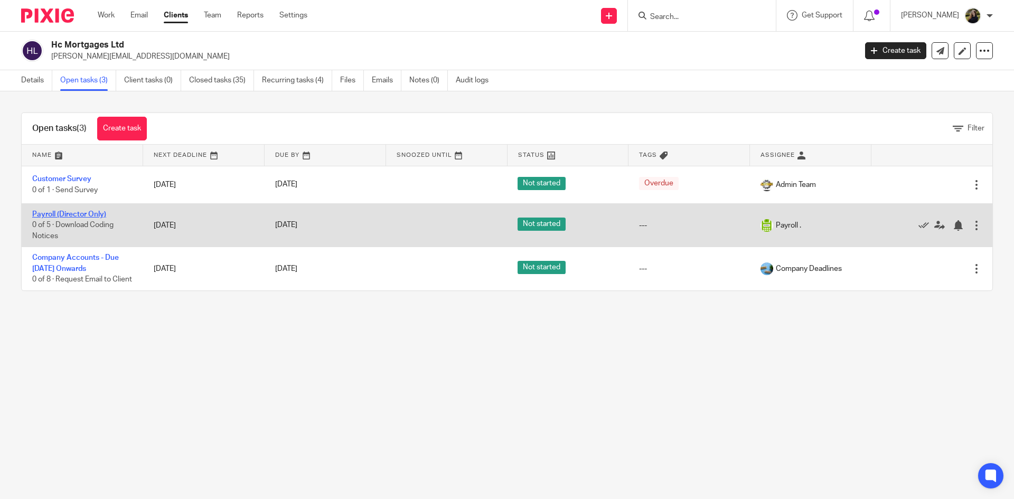
click at [91, 211] on link "Payroll (Director Only)" at bounding box center [69, 214] width 74 height 7
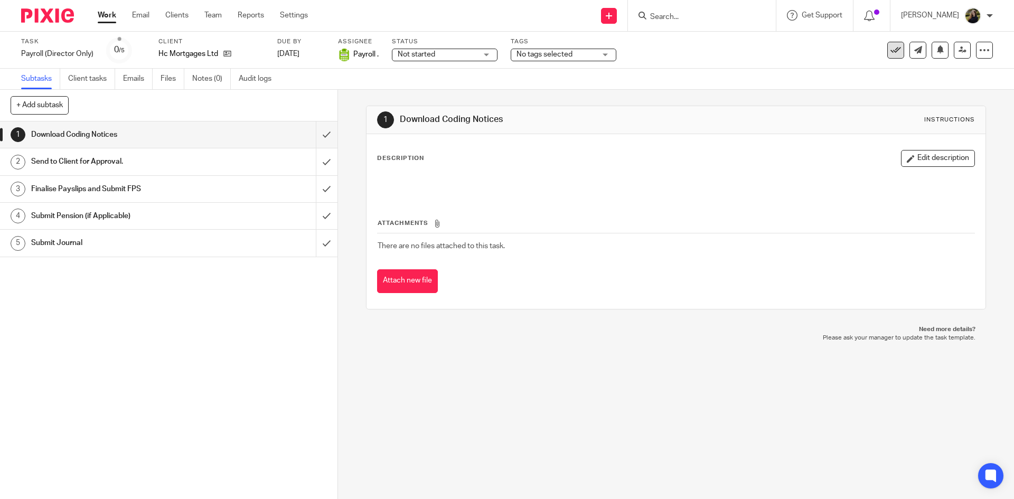
click at [890, 52] on icon at bounding box center [895, 50] width 11 height 11
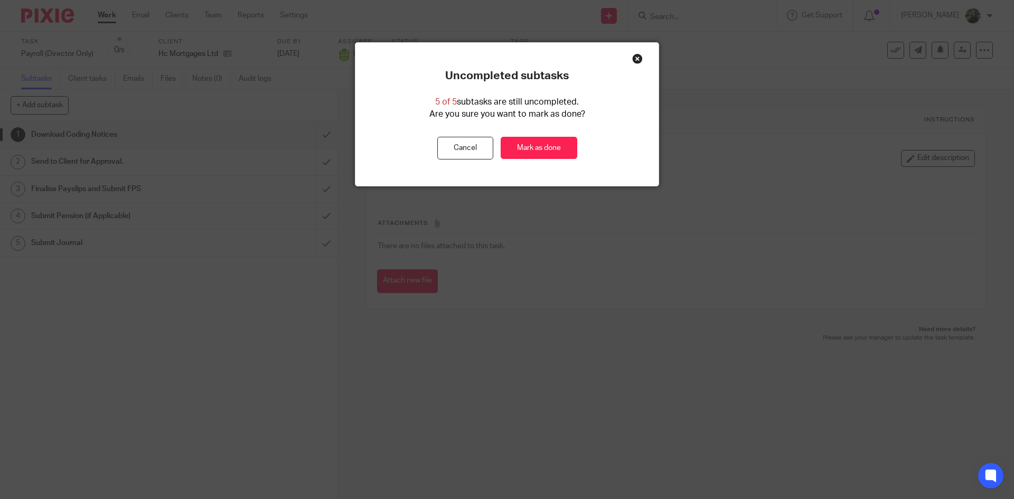
click at [536, 164] on div "Uncompleted subtasks 5 of 5 subtasks are still uncompleted. Are you sure you wa…" at bounding box center [506, 114] width 303 height 143
click at [533, 158] on link "Mark as done" at bounding box center [539, 148] width 77 height 23
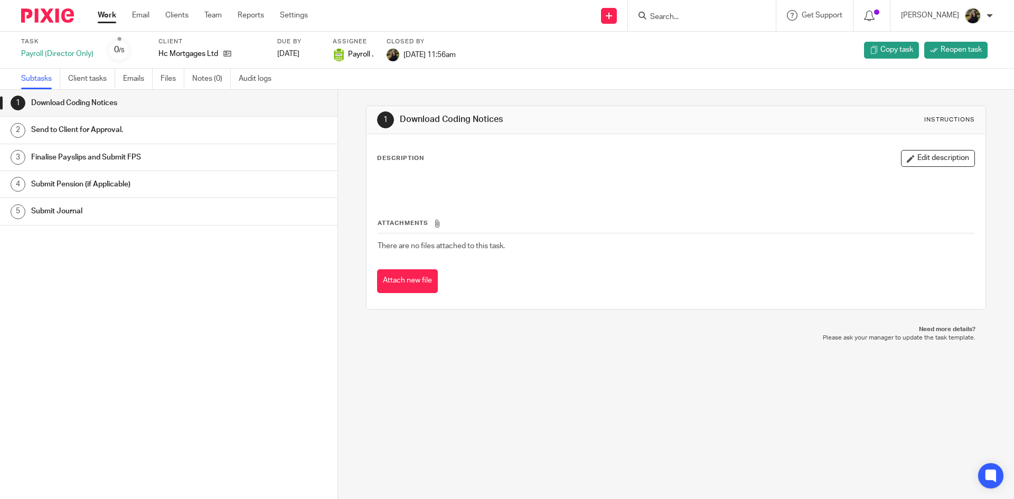
click at [689, 13] on input "Search" at bounding box center [696, 18] width 95 height 10
type input "infinitas"
click at [702, 40] on link at bounding box center [748, 45] width 202 height 24
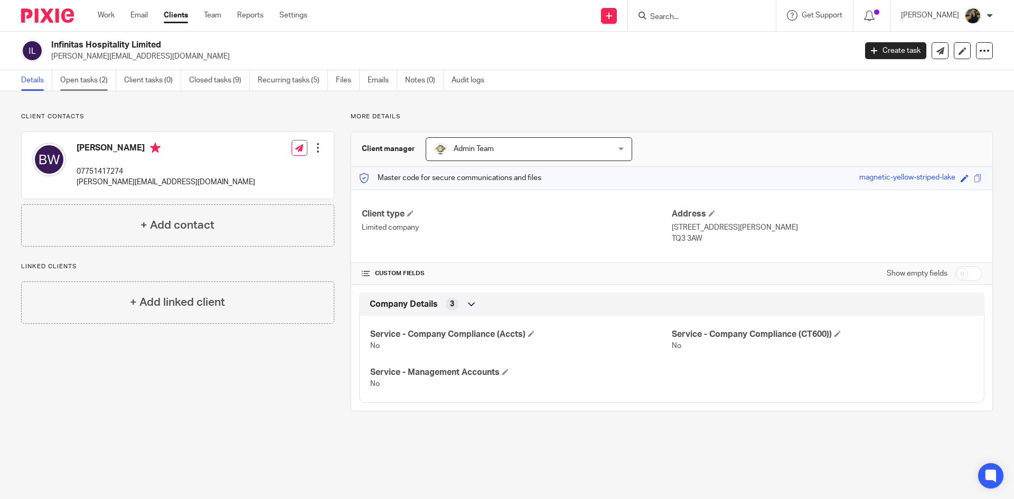
click at [87, 83] on link "Open tasks (2)" at bounding box center [88, 80] width 56 height 21
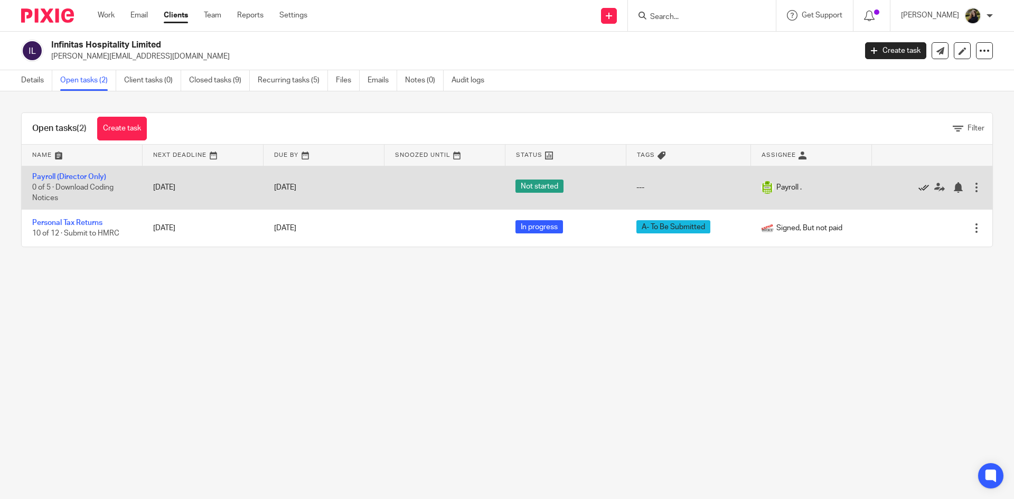
click at [918, 188] on icon at bounding box center [923, 187] width 11 height 11
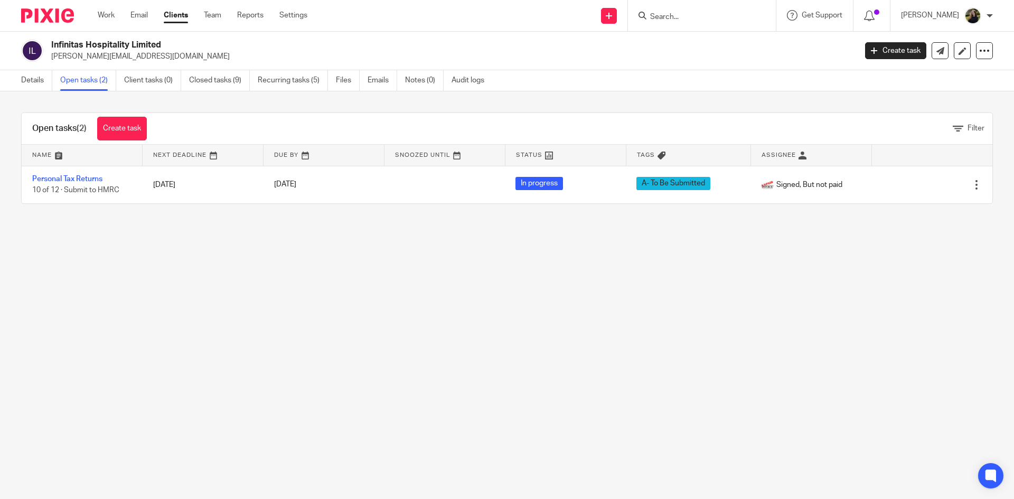
click at [688, 16] on input "Search" at bounding box center [696, 18] width 95 height 10
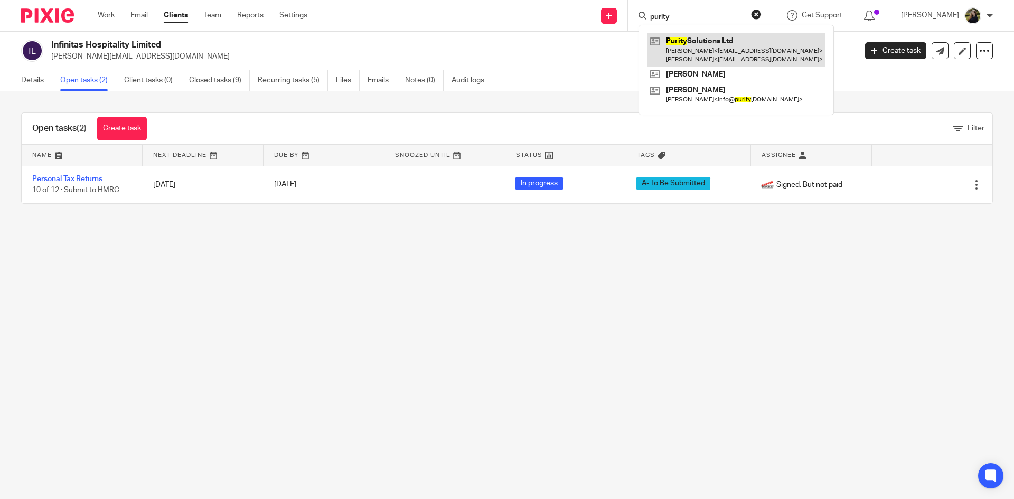
type input "purity"
click at [704, 44] on link at bounding box center [736, 49] width 178 height 33
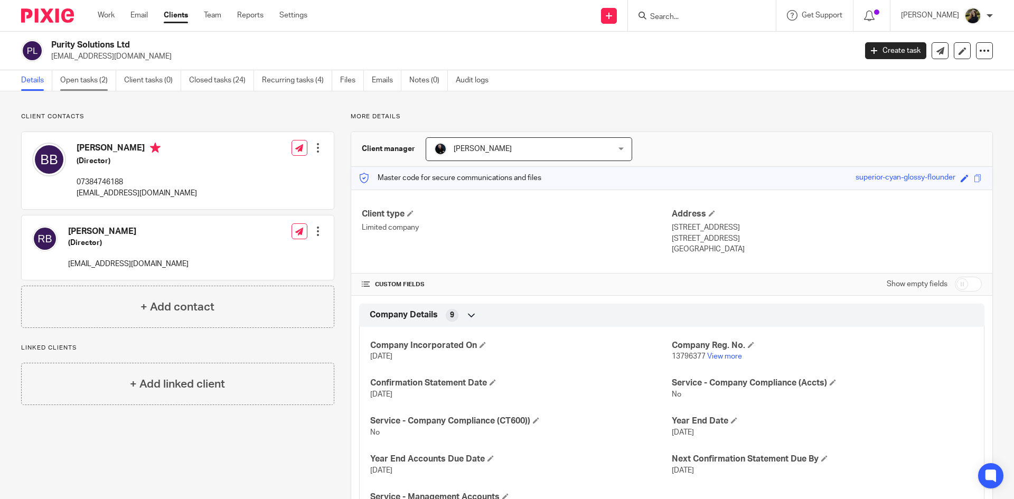
click at [101, 86] on link "Open tasks (2)" at bounding box center [88, 80] width 56 height 21
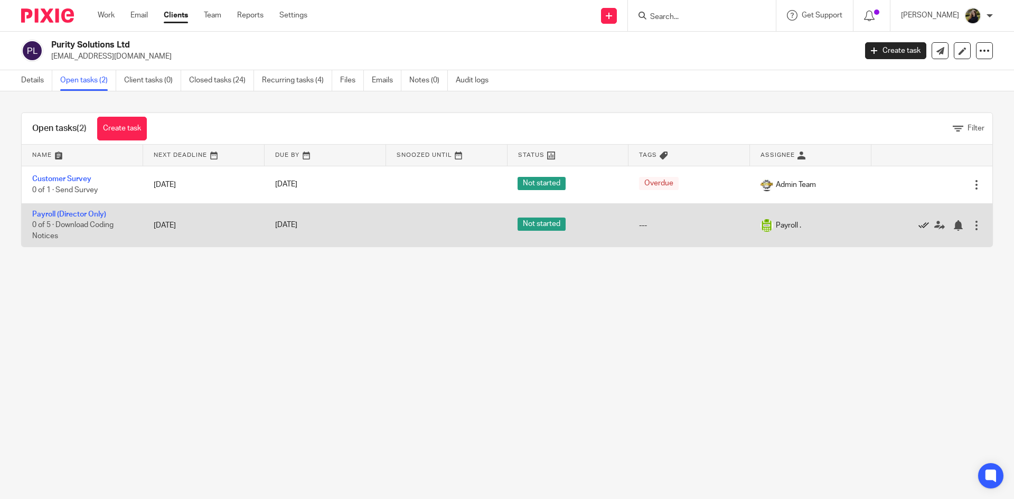
click at [918, 222] on icon at bounding box center [923, 225] width 11 height 11
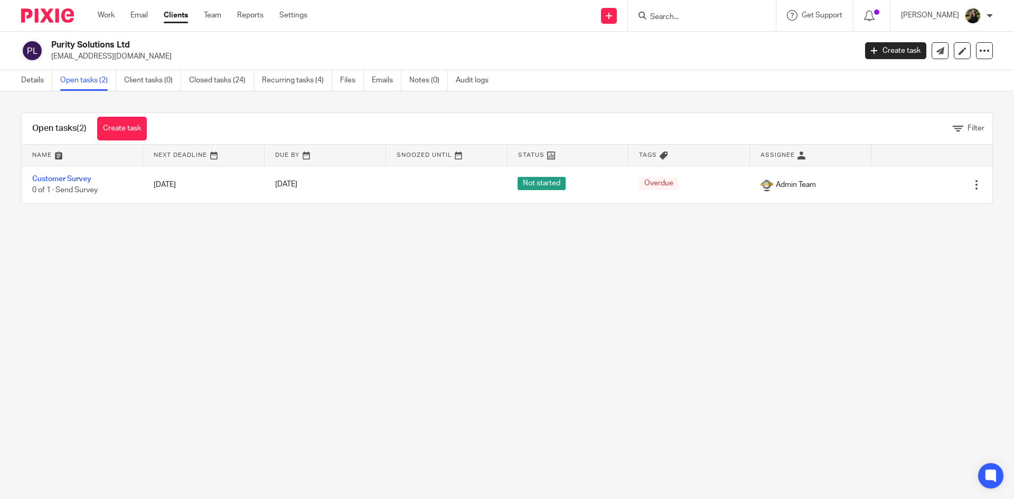
click at [692, 16] on input "Search" at bounding box center [696, 18] width 95 height 10
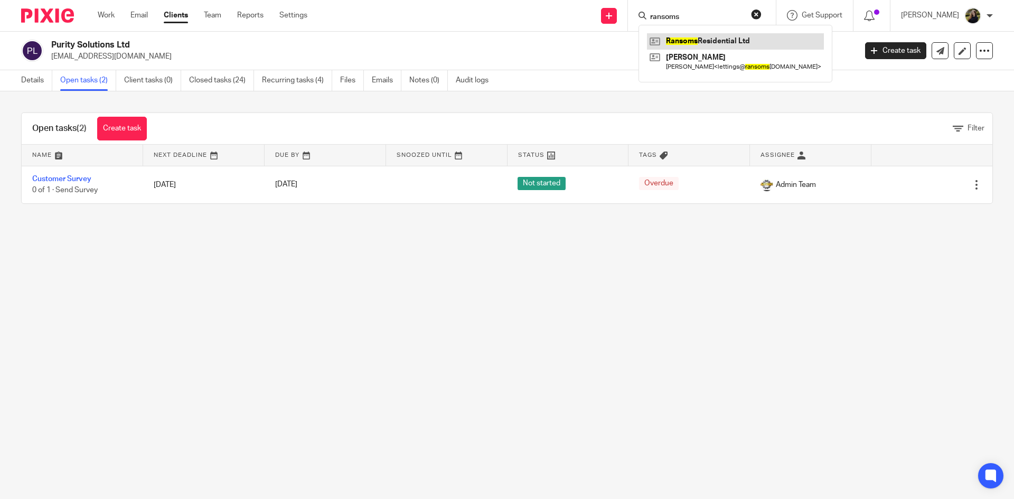
type input "ransoms"
click at [693, 46] on link at bounding box center [735, 41] width 177 height 16
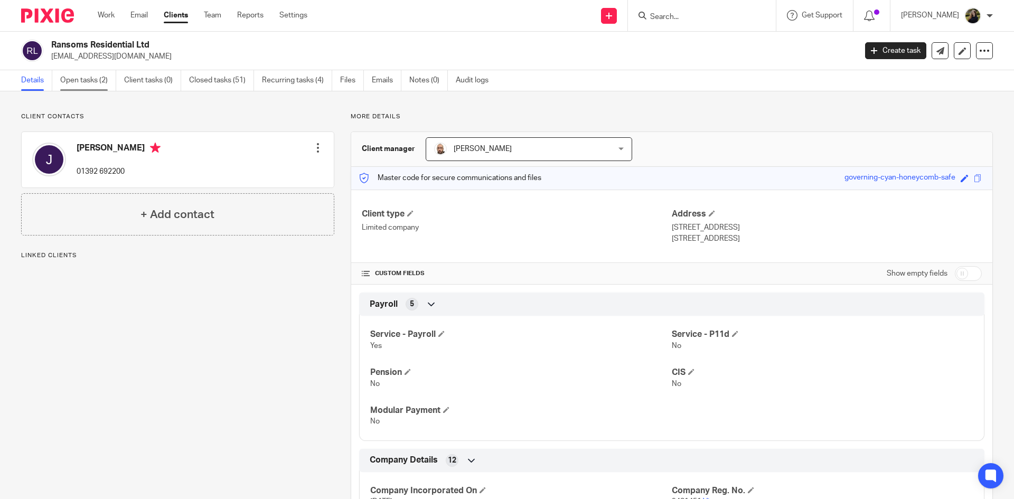
click at [72, 76] on link "Open tasks (2)" at bounding box center [88, 80] width 56 height 21
